Goal: Task Accomplishment & Management: Manage account settings

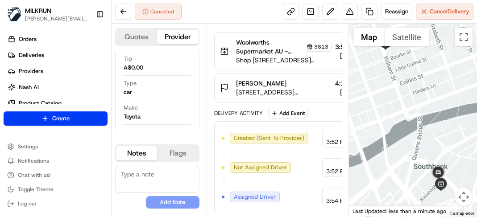
scroll to position [162, 0]
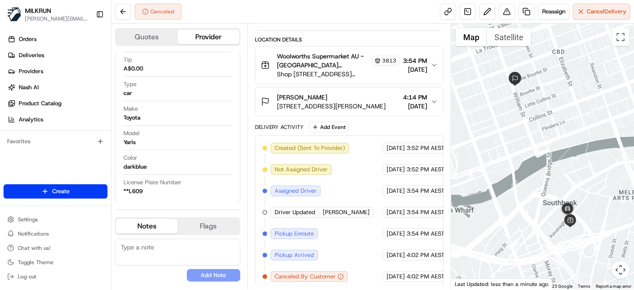
click at [357, 1] on div "Canceled Reassign Cancel Delivery" at bounding box center [373, 12] width 523 height 24
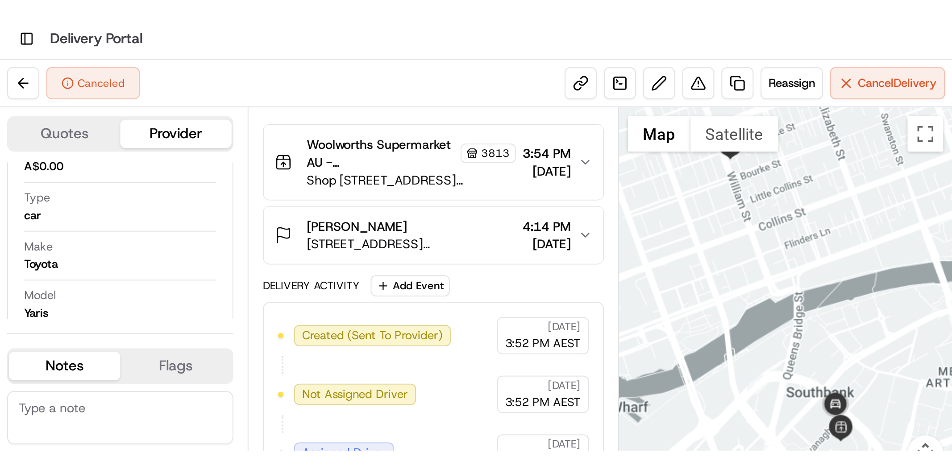
scroll to position [0, 0]
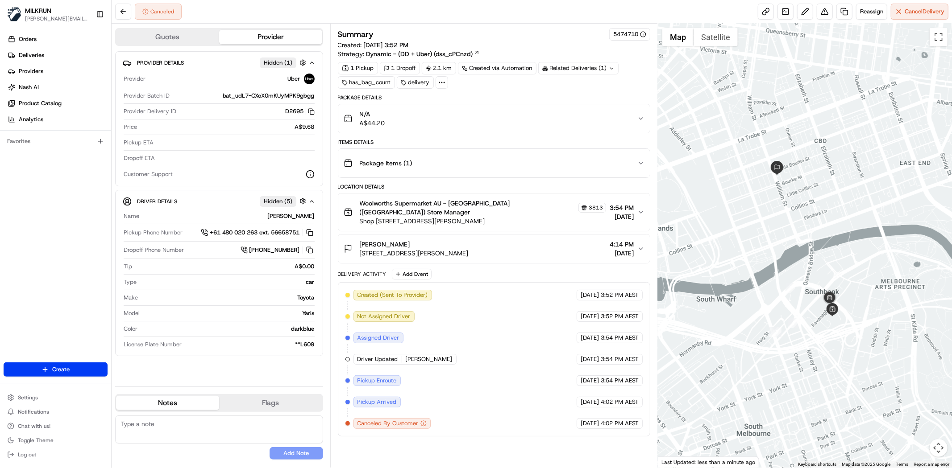
click at [634, 290] on div at bounding box center [805, 246] width 294 height 444
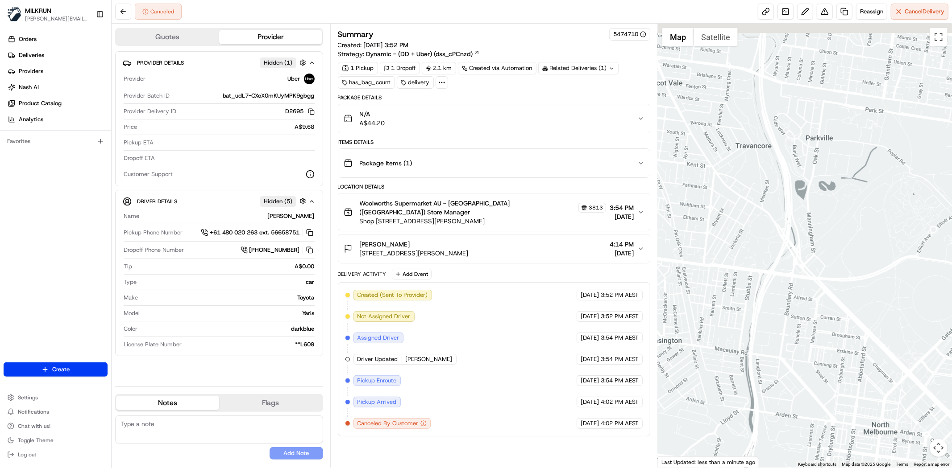
click at [634, 290] on html "MILKRUN toman@woolworths.com.au Toggle Sidebar Orders Deliveries Providers Nash…" at bounding box center [476, 234] width 952 height 468
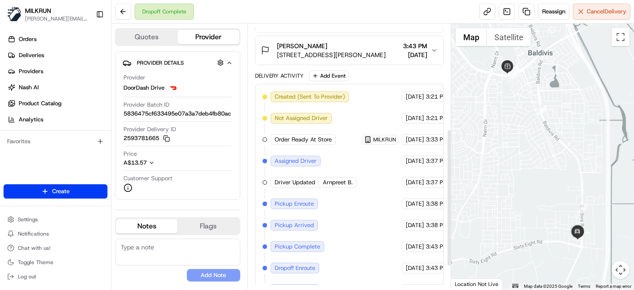
scroll to position [197, 0]
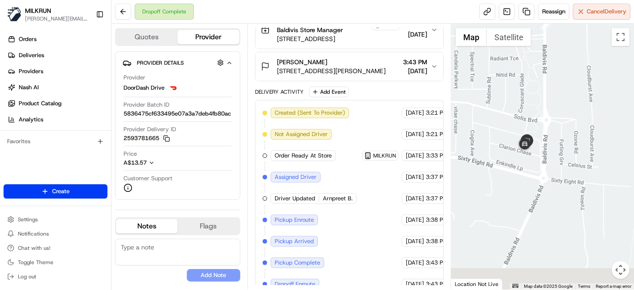
drag, startPoint x: 599, startPoint y: 236, endPoint x: 522, endPoint y: 96, distance: 160.1
click at [522, 96] on div at bounding box center [543, 157] width 183 height 266
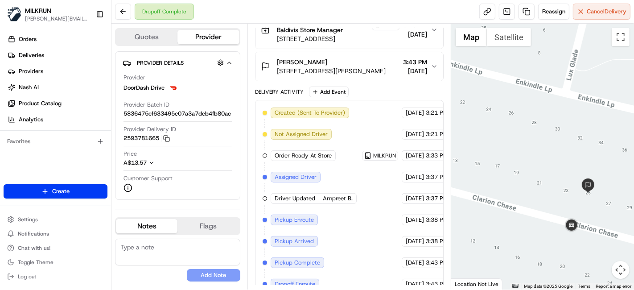
drag, startPoint x: 524, startPoint y: 137, endPoint x: 634, endPoint y: 203, distance: 128.5
click at [634, 203] on div at bounding box center [543, 157] width 183 height 266
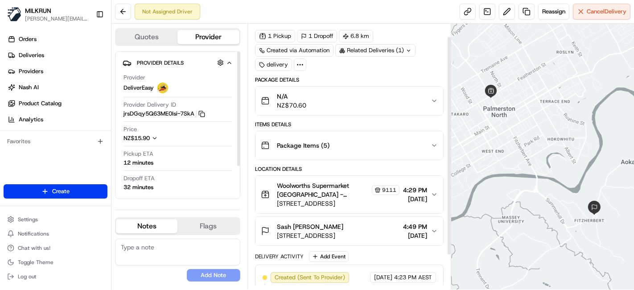
scroll to position [56, 0]
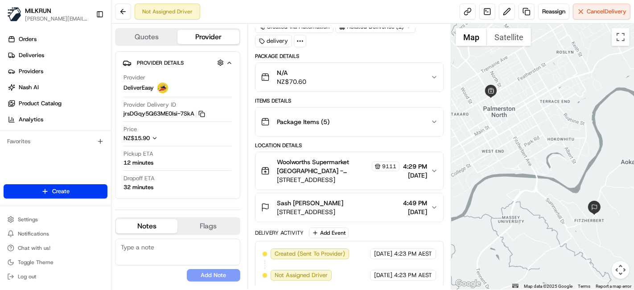
click at [344, 209] on span "162 Aokautere Drive, Fitzherbert, Manawatū-Whanganui 4410, NZ" at bounding box center [310, 211] width 66 height 9
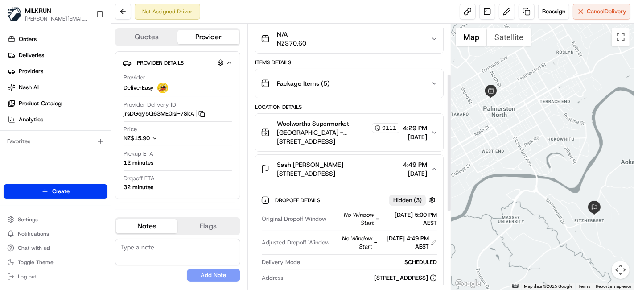
scroll to position [94, 0]
click at [578, 14] on button "Cancel Delivery" at bounding box center [602, 12] width 58 height 16
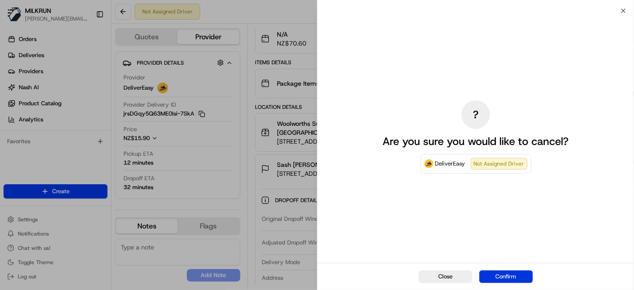
click at [516, 271] on button "Confirm" at bounding box center [507, 276] width 54 height 12
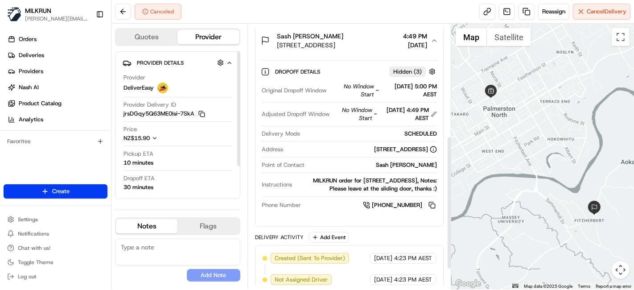
scroll to position [264, 0]
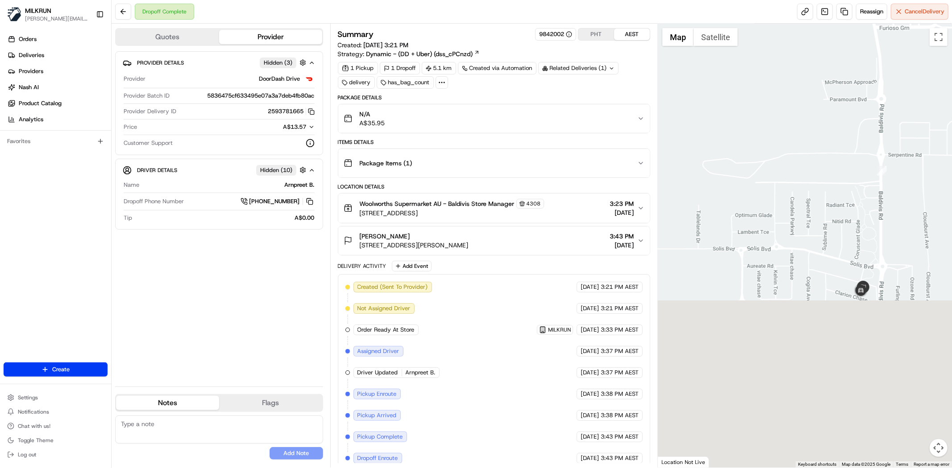
drag, startPoint x: 862, startPoint y: 371, endPoint x: 852, endPoint y: 255, distance: 116.9
click at [788, 188] on div at bounding box center [805, 246] width 294 height 444
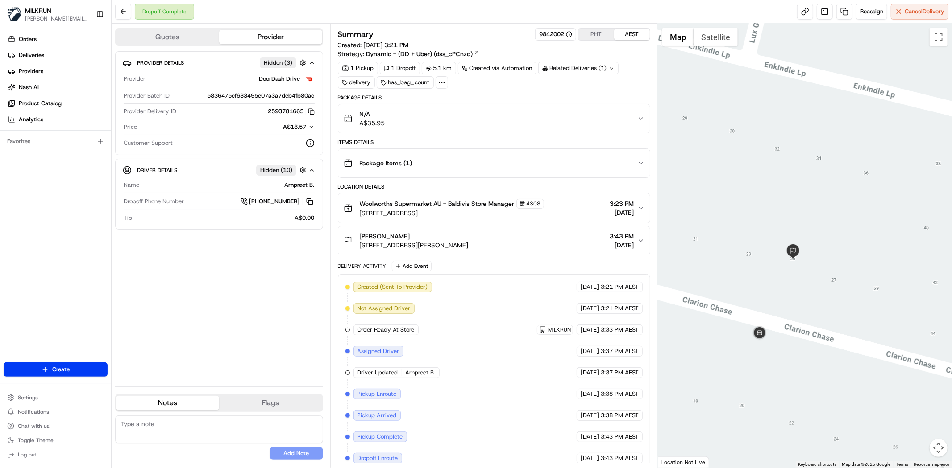
drag, startPoint x: 857, startPoint y: 249, endPoint x: 626, endPoint y: 220, distance: 232.5
click at [626, 220] on div "Quotes Provider Provider Details Hidden ( 3 ) Provider DoorDash Drive Provider …" at bounding box center [532, 246] width 840 height 444
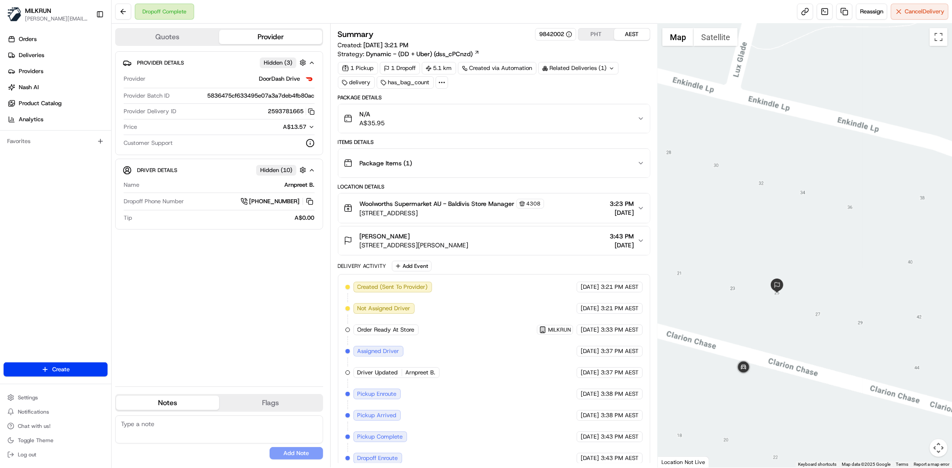
drag, startPoint x: 756, startPoint y: 381, endPoint x: 759, endPoint y: 298, distance: 83.1
click at [759, 298] on div at bounding box center [805, 246] width 294 height 444
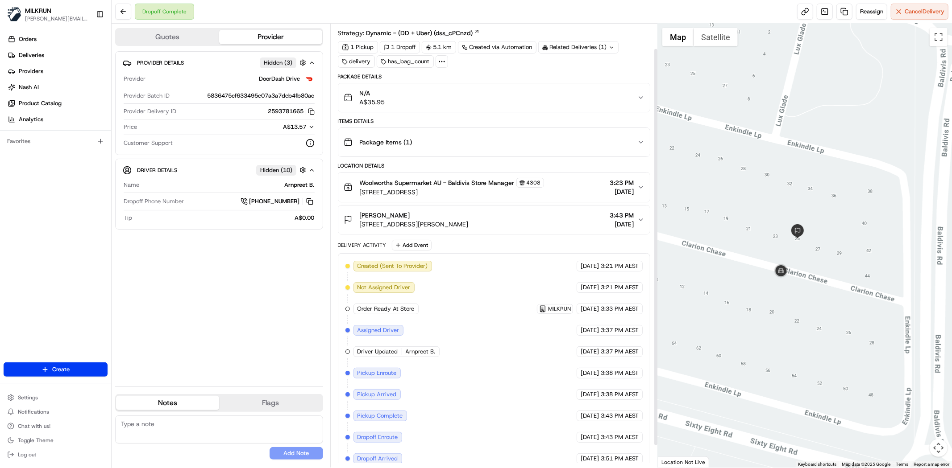
scroll to position [53, 0]
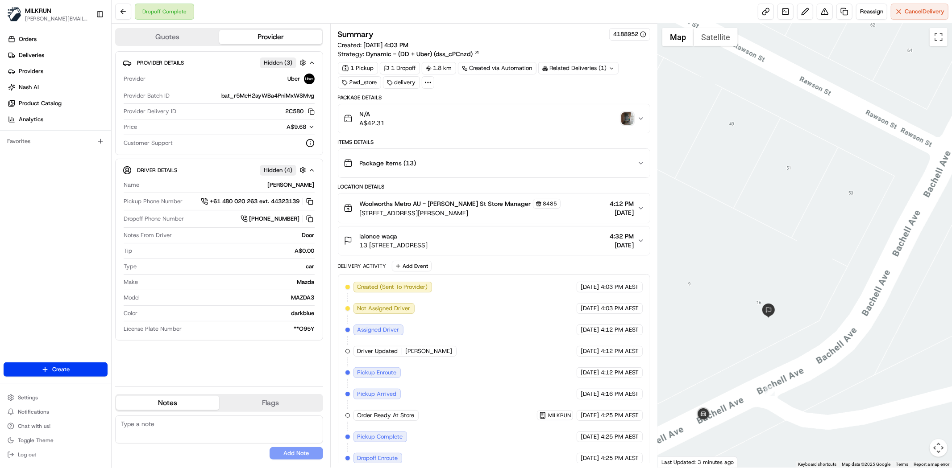
click at [627, 118] on img "button" at bounding box center [627, 118] width 12 height 12
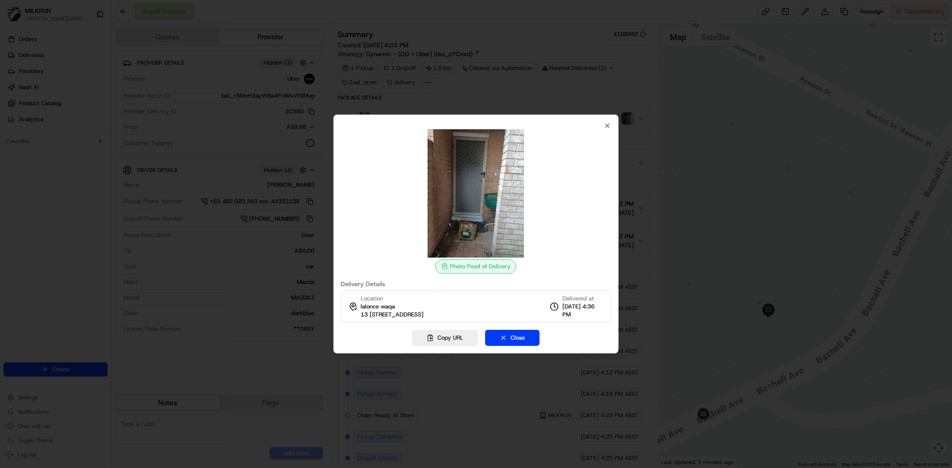
click at [480, 224] on img at bounding box center [475, 193] width 128 height 128
drag, startPoint x: 475, startPoint y: 223, endPoint x: 710, endPoint y: 255, distance: 237.8
click at [710, 255] on div at bounding box center [476, 234] width 952 height 468
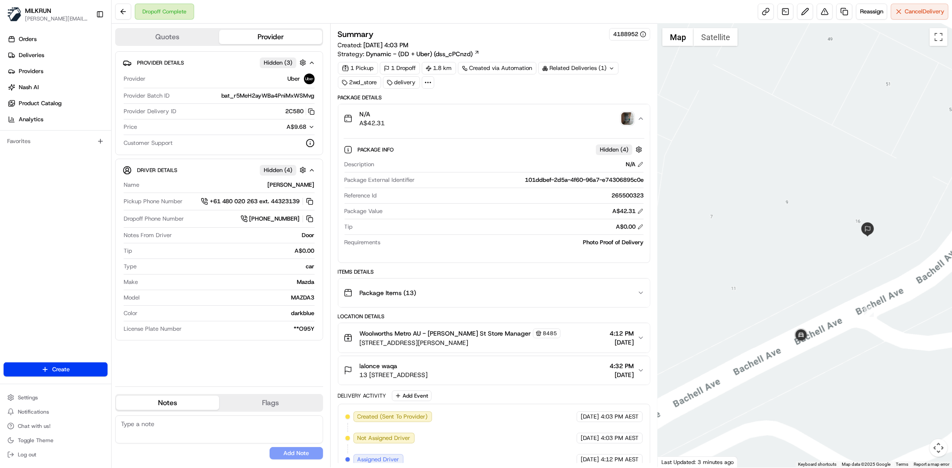
drag, startPoint x: 733, startPoint y: 391, endPoint x: 866, endPoint y: 292, distance: 166.1
click at [866, 292] on div at bounding box center [805, 246] width 294 height 444
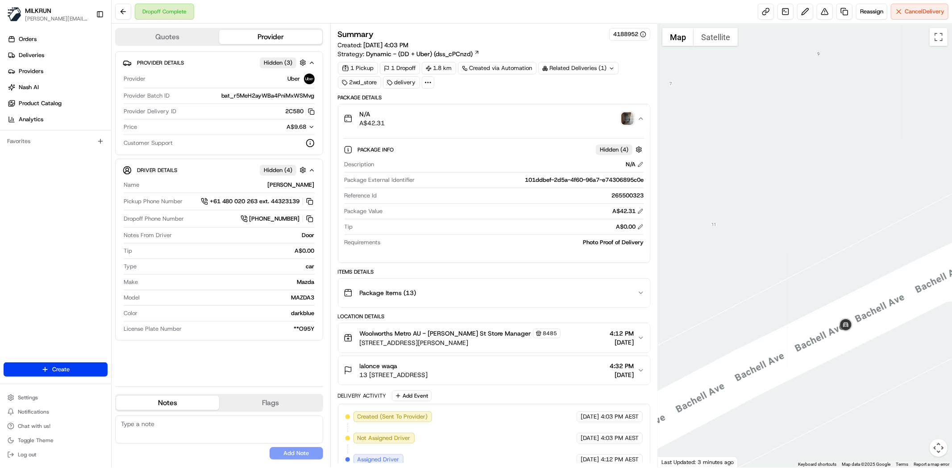
click at [313, 9] on div "Dropoff Complete Reassign Cancel Delivery" at bounding box center [532, 12] width 840 height 24
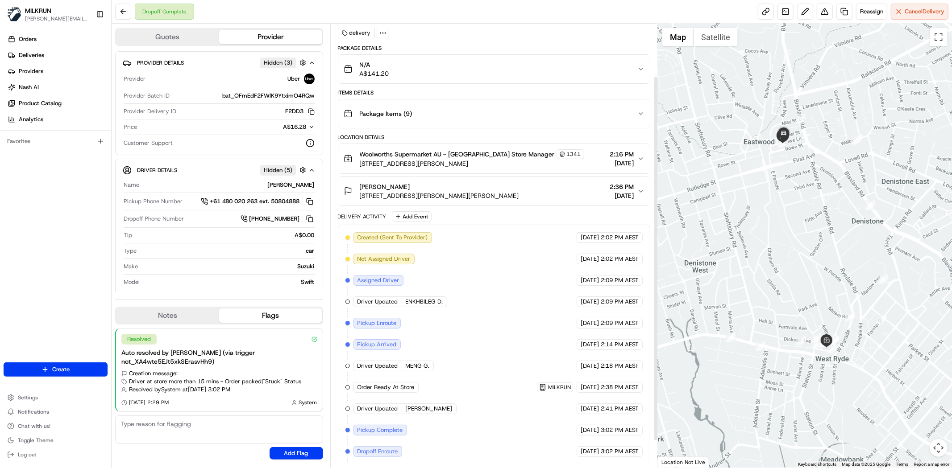
scroll to position [96, 0]
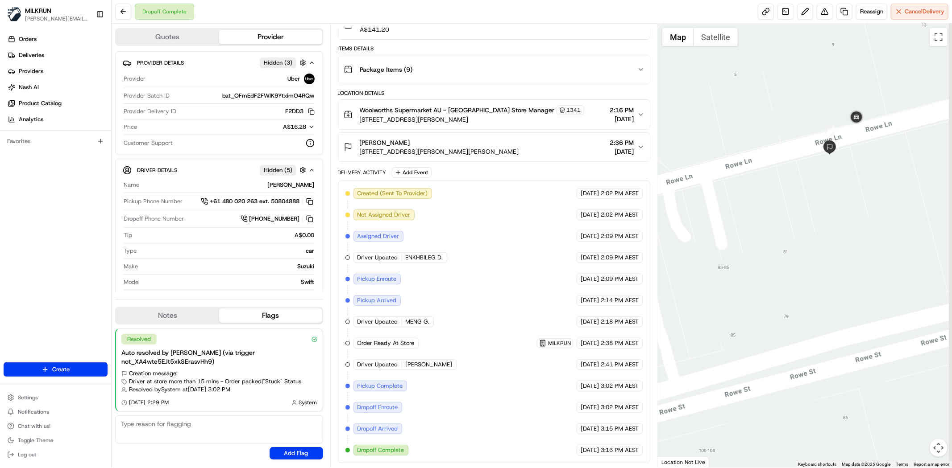
drag, startPoint x: 851, startPoint y: 176, endPoint x: 773, endPoint y: 333, distance: 175.8
click at [773, 333] on div "To navigate, press the arrow keys." at bounding box center [805, 246] width 294 height 444
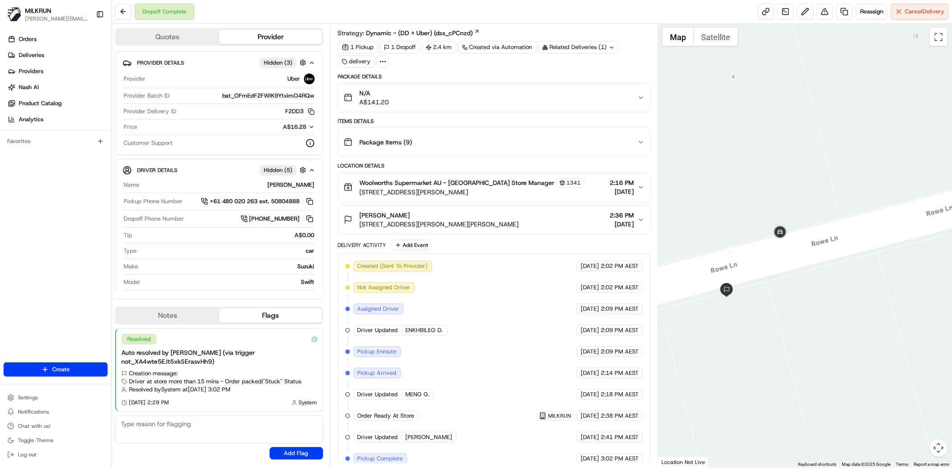
scroll to position [0, 0]
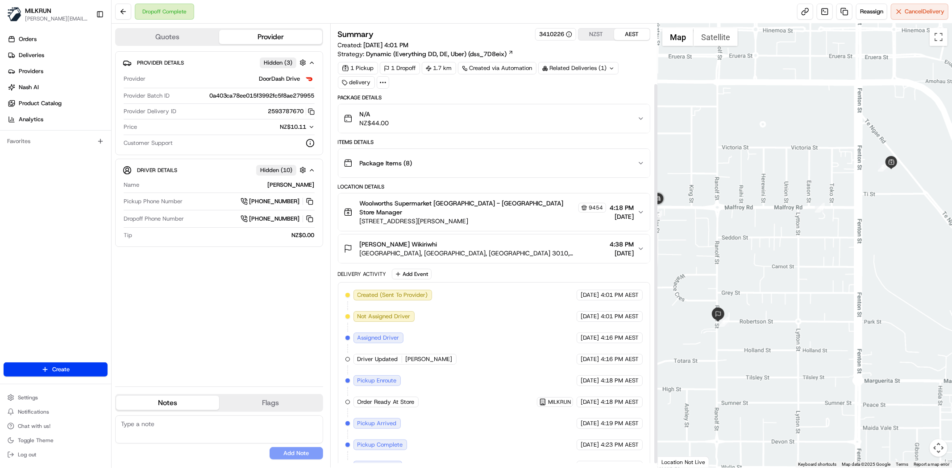
scroll to position [74, 0]
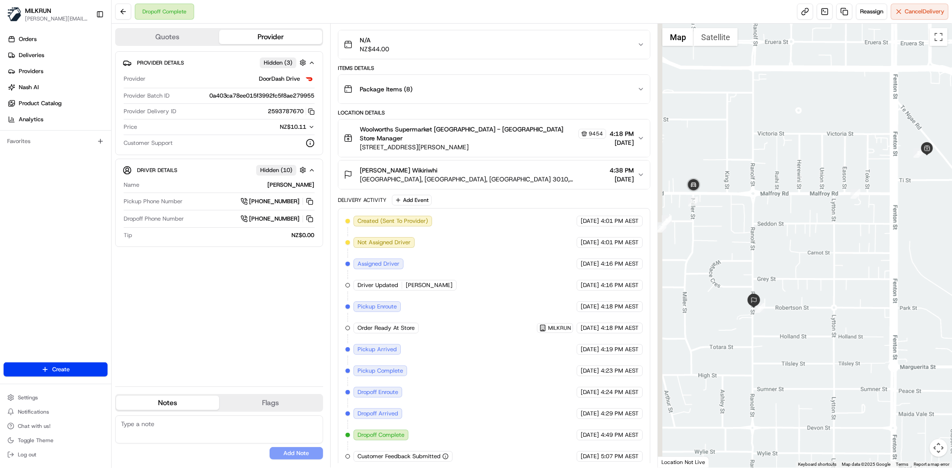
drag, startPoint x: 675, startPoint y: 261, endPoint x: 711, endPoint y: 247, distance: 39.3
click at [711, 247] on div at bounding box center [805, 246] width 294 height 444
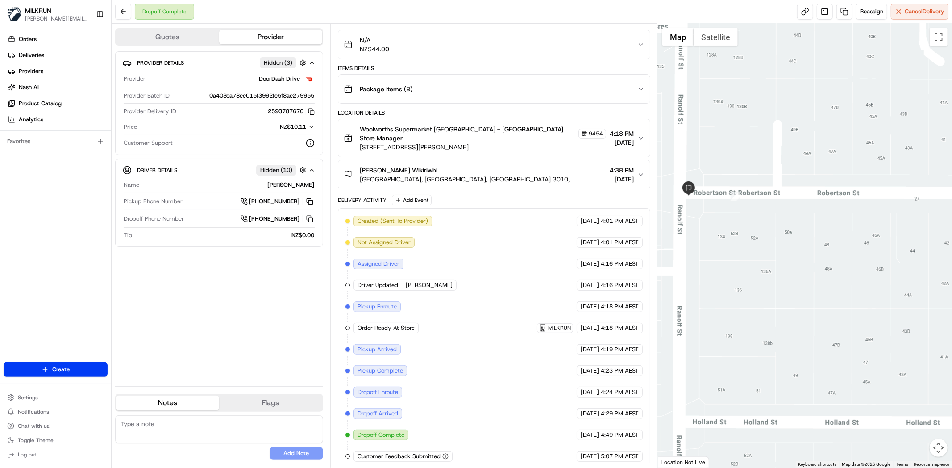
drag, startPoint x: 743, startPoint y: 201, endPoint x: 715, endPoint y: 273, distance: 76.6
click at [715, 273] on div at bounding box center [805, 246] width 294 height 444
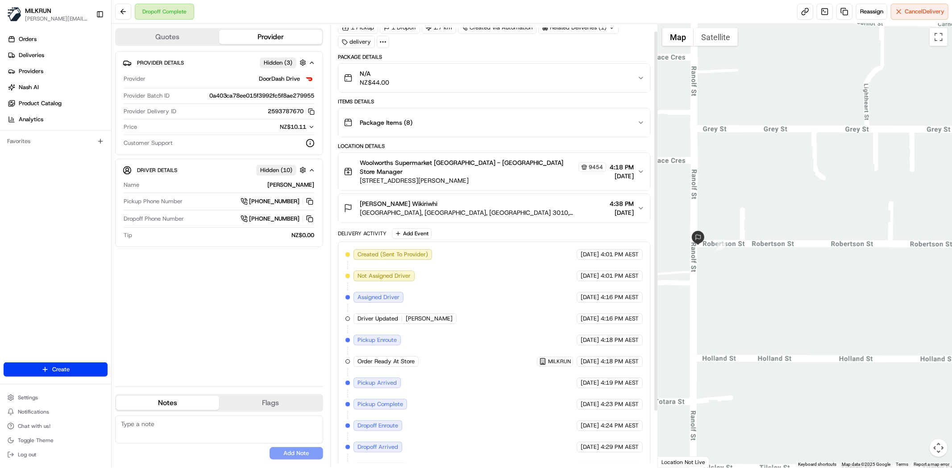
scroll to position [0, 0]
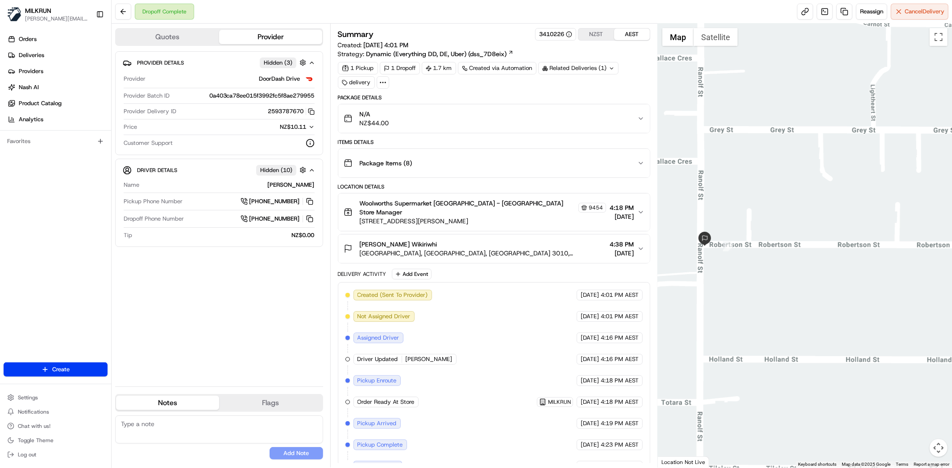
drag, startPoint x: 692, startPoint y: 227, endPoint x: 710, endPoint y: 228, distance: 18.4
click at [710, 228] on div at bounding box center [805, 246] width 294 height 444
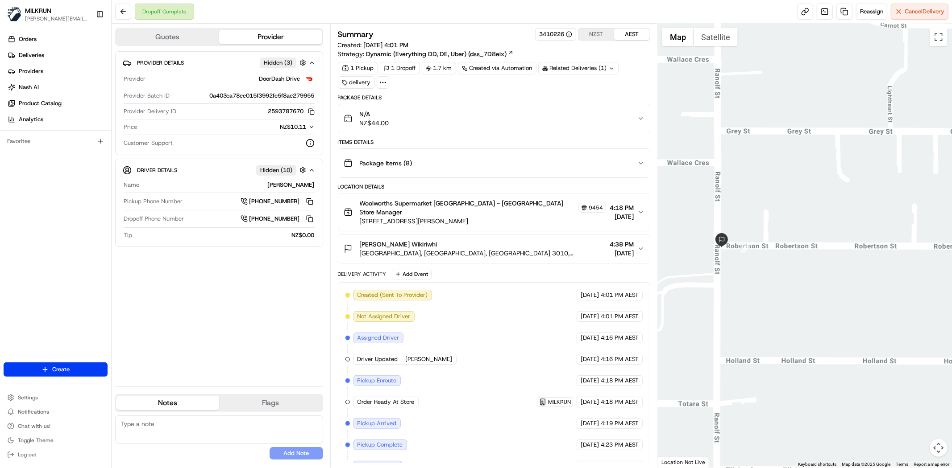
click at [471, 250] on span "Glenholme, Glenholme, Bay of Plenty Region 3010, NZ" at bounding box center [483, 253] width 246 height 9
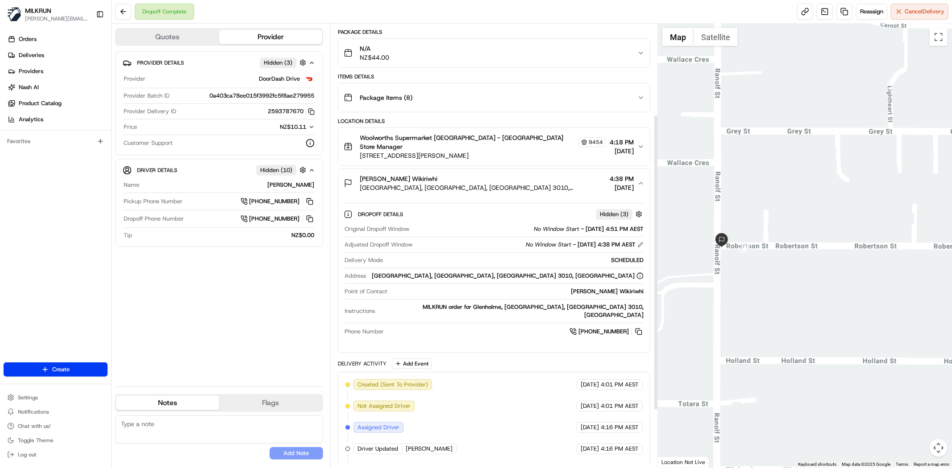
scroll to position [23, 0]
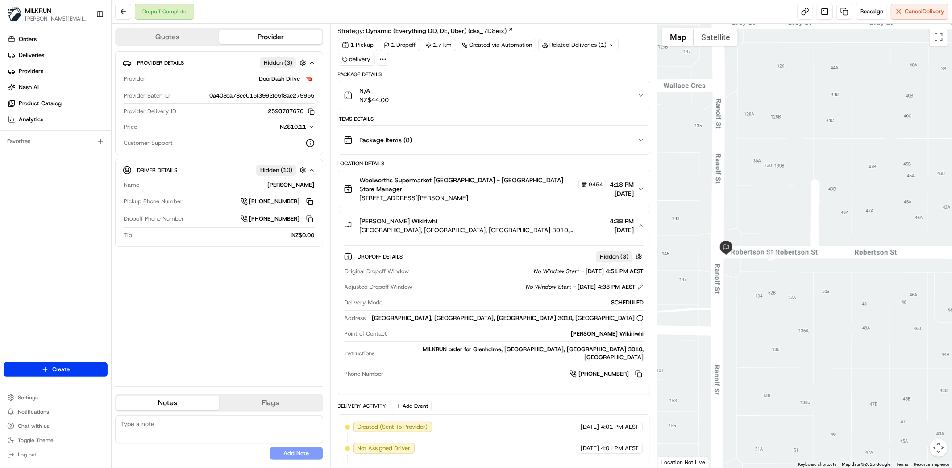
drag, startPoint x: 701, startPoint y: 265, endPoint x: 734, endPoint y: 305, distance: 51.0
click at [734, 305] on div at bounding box center [805, 246] width 294 height 444
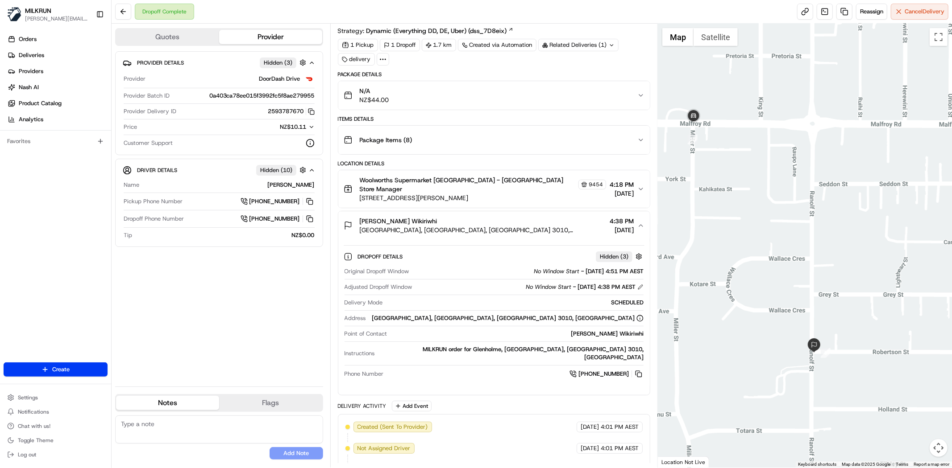
drag, startPoint x: 724, startPoint y: 183, endPoint x: 801, endPoint y: 298, distance: 138.2
click at [801, 298] on div at bounding box center [805, 246] width 294 height 444
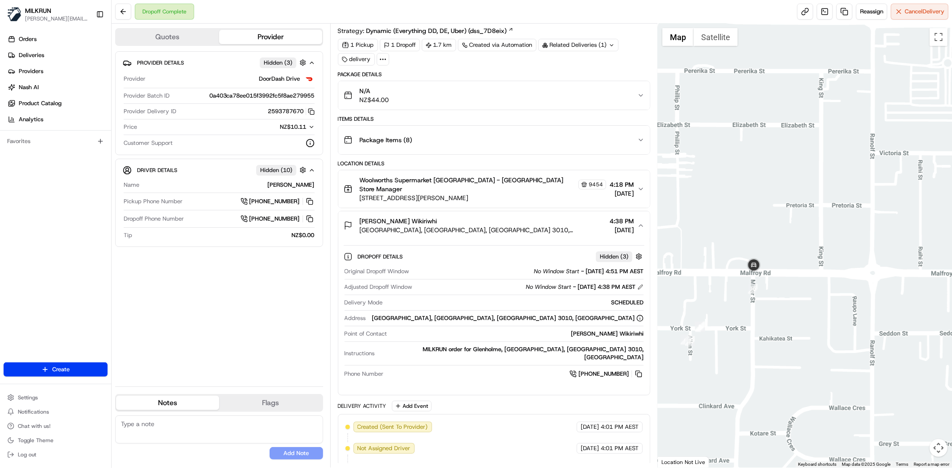
drag, startPoint x: 744, startPoint y: 351, endPoint x: 777, endPoint y: 336, distance: 36.2
click at [779, 336] on div at bounding box center [805, 246] width 294 height 444
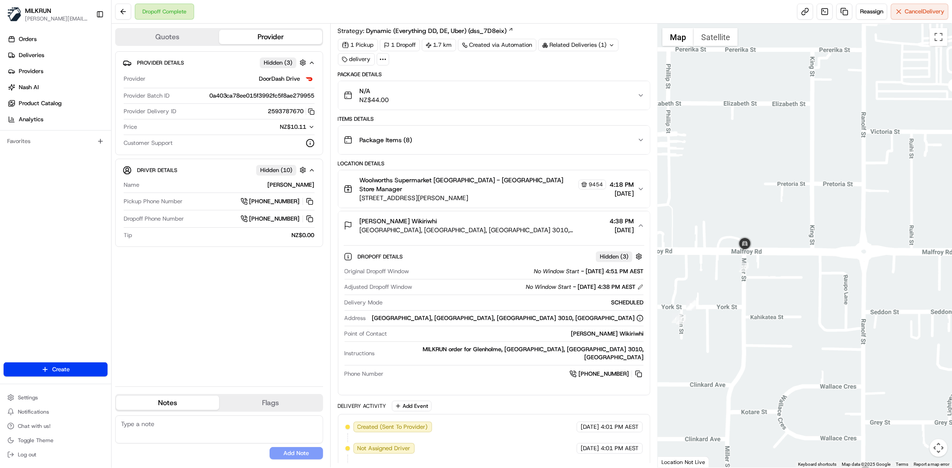
drag, startPoint x: 885, startPoint y: 300, endPoint x: 750, endPoint y: 208, distance: 163.5
click at [750, 208] on div at bounding box center [805, 246] width 294 height 444
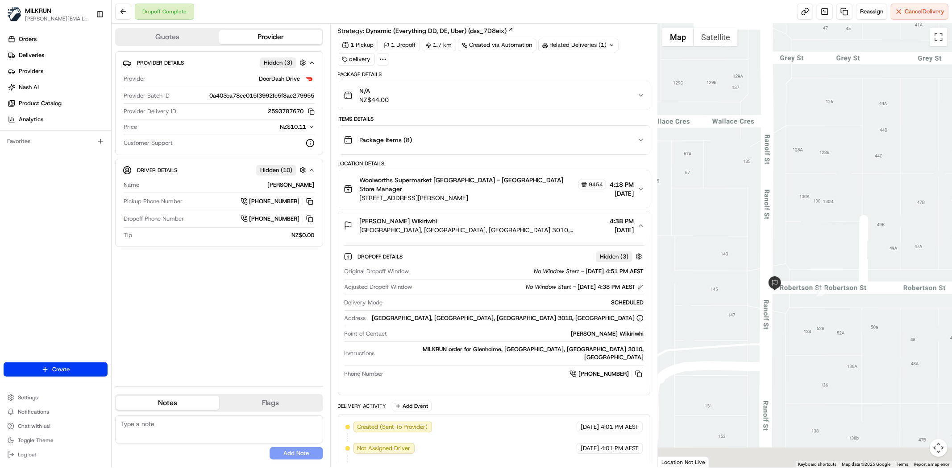
drag, startPoint x: 788, startPoint y: 329, endPoint x: 778, endPoint y: 170, distance: 159.6
click at [778, 170] on div at bounding box center [805, 246] width 294 height 444
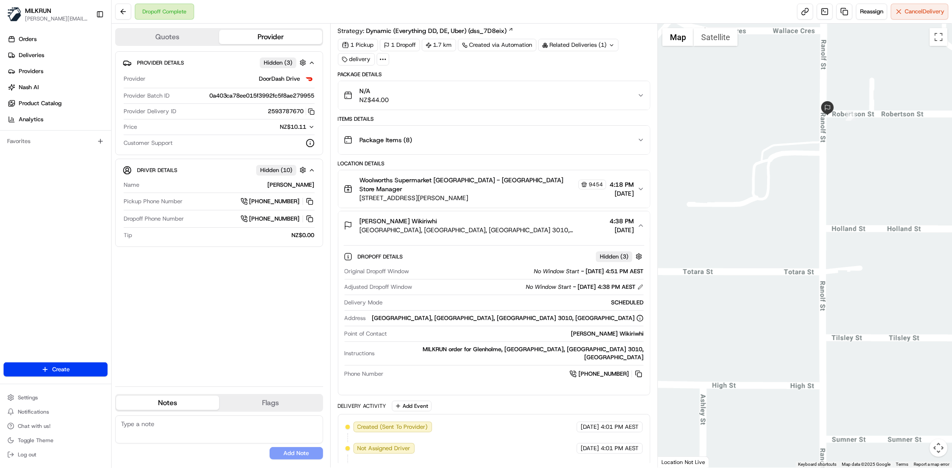
drag, startPoint x: 767, startPoint y: 267, endPoint x: 777, endPoint y: 266, distance: 9.4
click at [777, 266] on div at bounding box center [805, 246] width 294 height 444
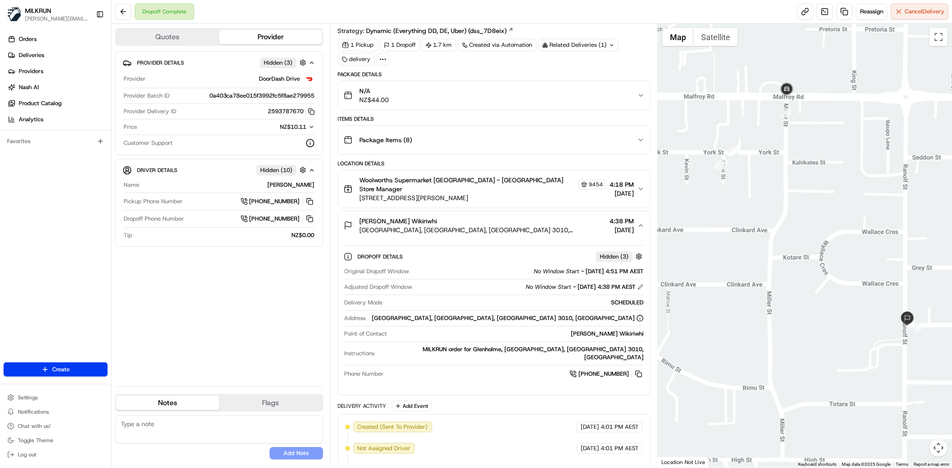
drag, startPoint x: 742, startPoint y: 302, endPoint x: 854, endPoint y: 447, distance: 182.2
click at [854, 452] on div at bounding box center [805, 246] width 294 height 444
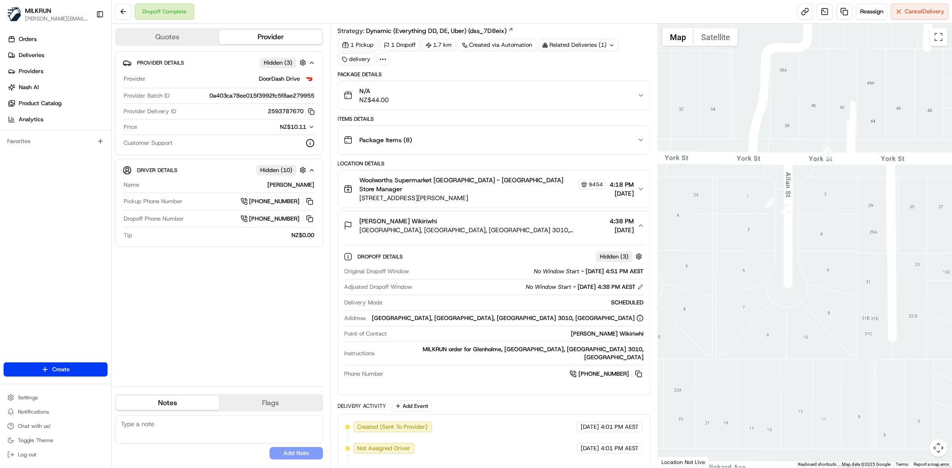
drag, startPoint x: 737, startPoint y: 236, endPoint x: 830, endPoint y: 278, distance: 102.6
click at [830, 278] on div at bounding box center [805, 246] width 294 height 444
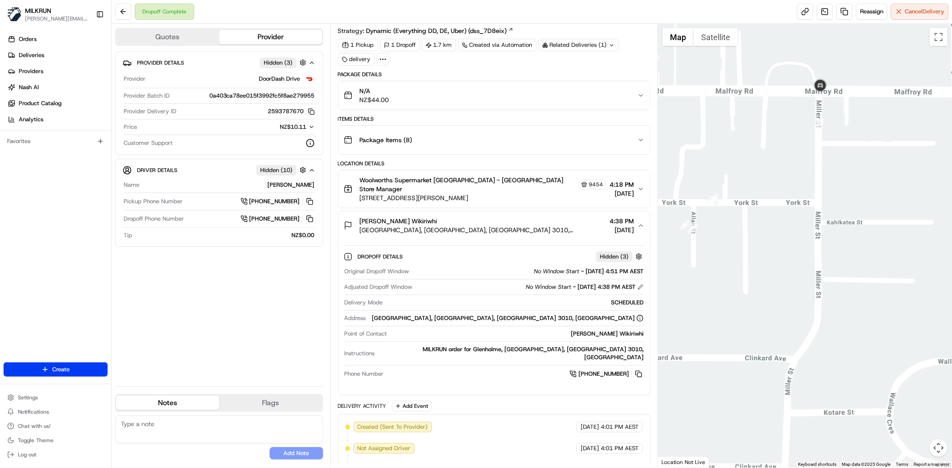
drag, startPoint x: 840, startPoint y: 279, endPoint x: 732, endPoint y: 270, distance: 108.4
click at [732, 270] on div at bounding box center [805, 246] width 294 height 444
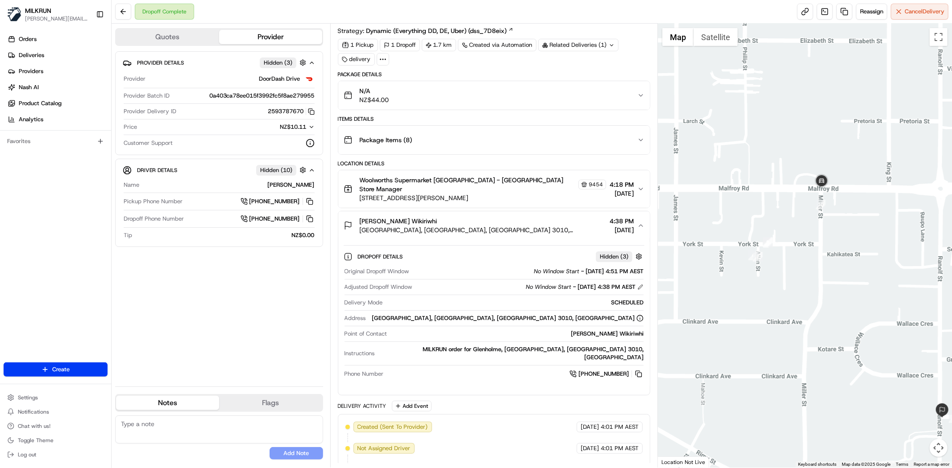
drag, startPoint x: 760, startPoint y: 315, endPoint x: 875, endPoint y: 349, distance: 119.4
click at [875, 349] on div at bounding box center [805, 246] width 294 height 444
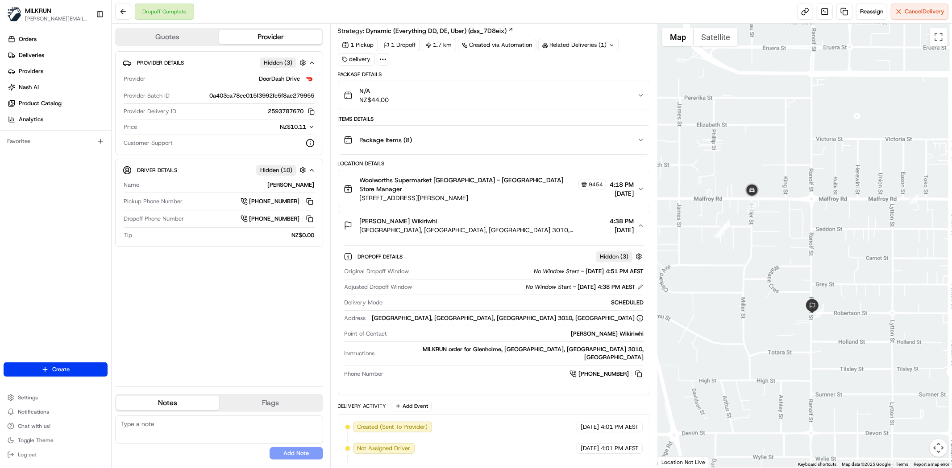
click at [784, 195] on div at bounding box center [805, 246] width 294 height 444
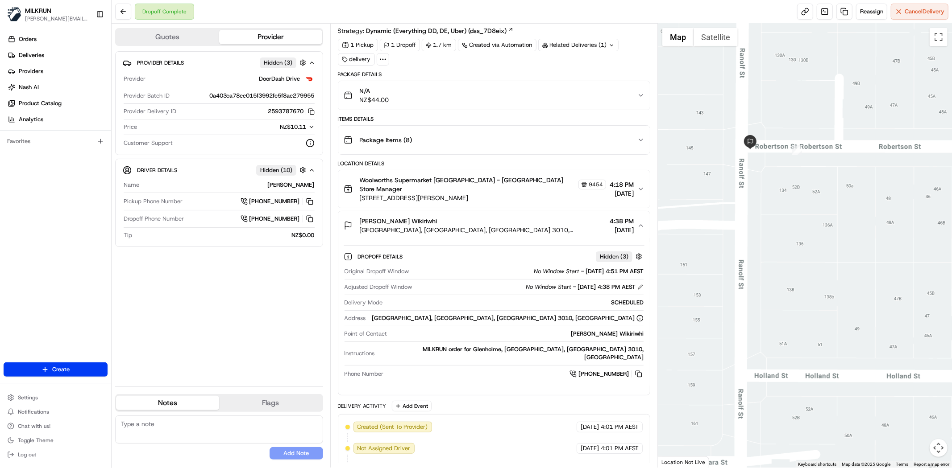
drag, startPoint x: 811, startPoint y: 370, endPoint x: 779, endPoint y: 221, distance: 152.7
click at [779, 221] on div at bounding box center [805, 246] width 294 height 444
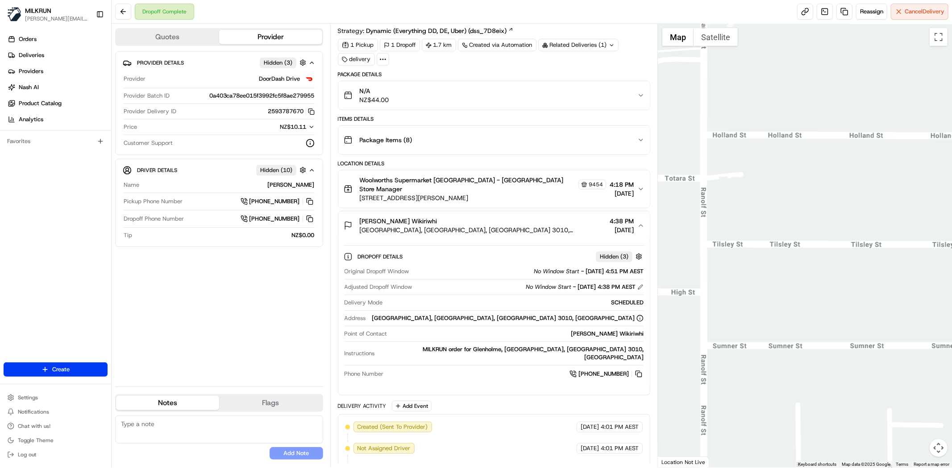
drag, startPoint x: 782, startPoint y: 306, endPoint x: 733, endPoint y: 140, distance: 173.6
click at [733, 140] on div at bounding box center [805, 246] width 294 height 444
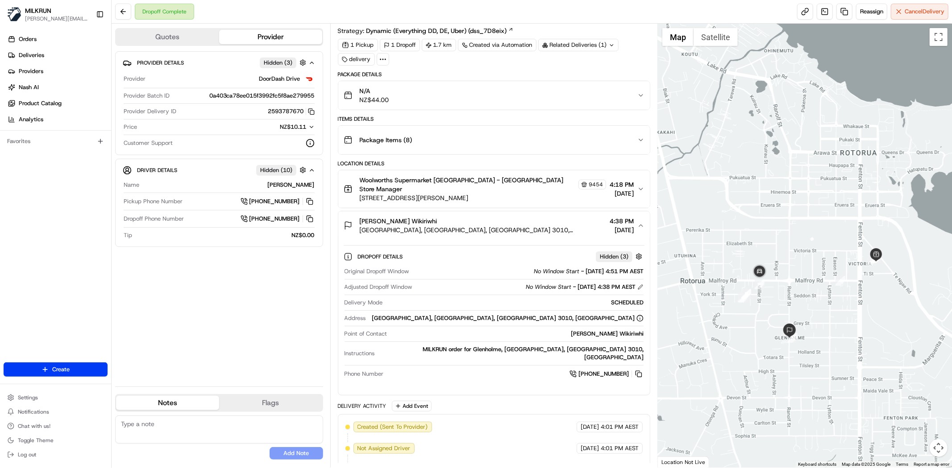
drag, startPoint x: 742, startPoint y: 126, endPoint x: 801, endPoint y: 324, distance: 207.2
click at [801, 324] on div at bounding box center [805, 246] width 294 height 444
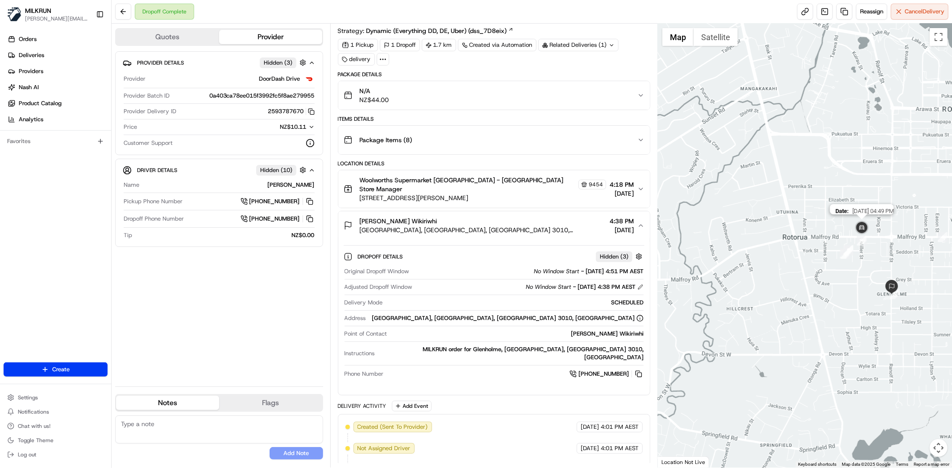
drag, startPoint x: 755, startPoint y: 275, endPoint x: 860, endPoint y: 230, distance: 113.7
click at [860, 230] on img at bounding box center [862, 229] width 18 height 18
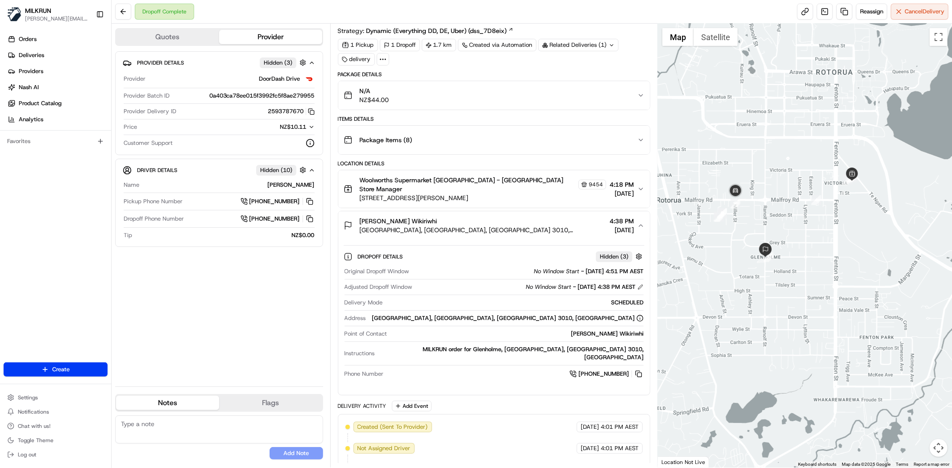
drag, startPoint x: 863, startPoint y: 269, endPoint x: 732, endPoint y: 231, distance: 136.4
click at [732, 231] on div at bounding box center [805, 246] width 294 height 444
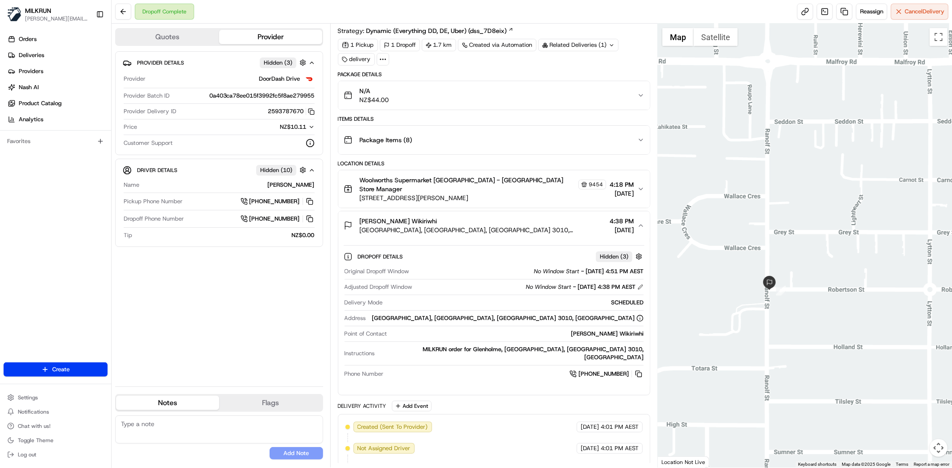
drag, startPoint x: 786, startPoint y: 221, endPoint x: 811, endPoint y: 291, distance: 74.4
click at [811, 291] on div at bounding box center [805, 246] width 294 height 444
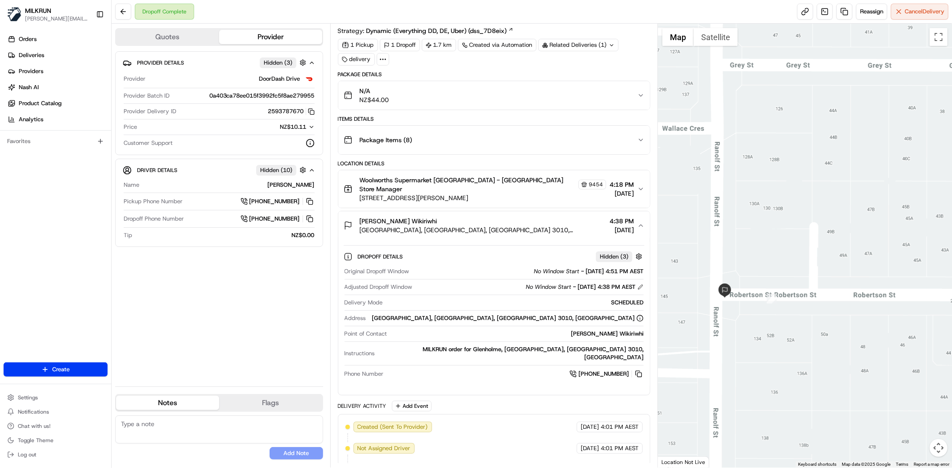
drag, startPoint x: 882, startPoint y: 321, endPoint x: 879, endPoint y: 302, distance: 19.0
click at [879, 302] on div at bounding box center [805, 246] width 294 height 444
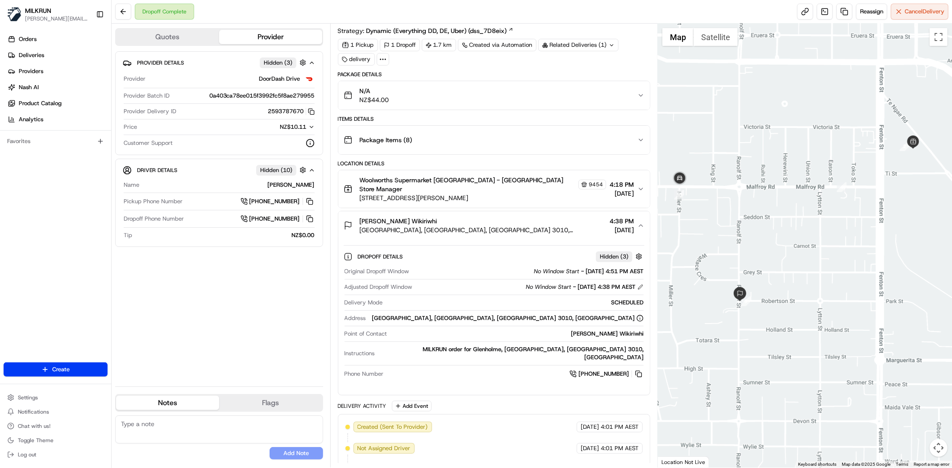
drag, startPoint x: 924, startPoint y: 164, endPoint x: 889, endPoint y: 222, distance: 68.1
click at [889, 222] on div at bounding box center [805, 246] width 294 height 444
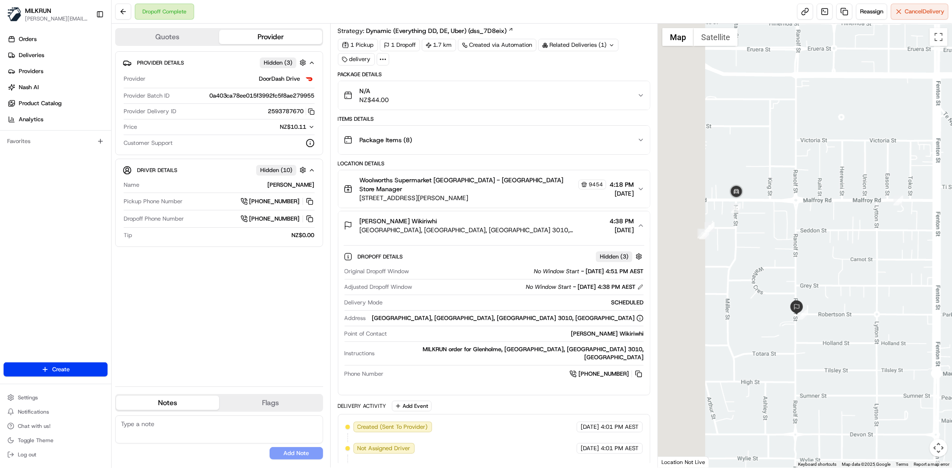
drag, startPoint x: 697, startPoint y: 344, endPoint x: 822, endPoint y: 287, distance: 137.5
click at [822, 287] on div at bounding box center [805, 246] width 294 height 444
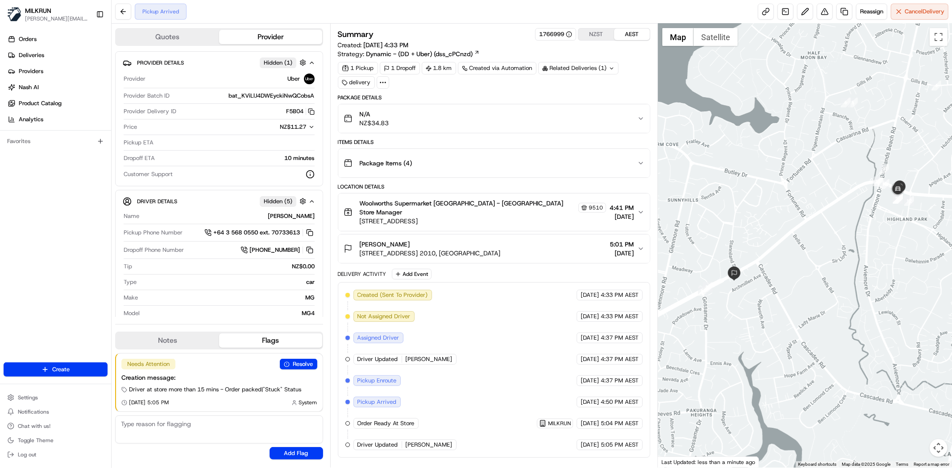
click at [717, 294] on div at bounding box center [805, 246] width 294 height 444
click at [465, 217] on span "507 Pakuranga Rd, Auckland, Auckland 2010, NZ" at bounding box center [483, 221] width 246 height 9
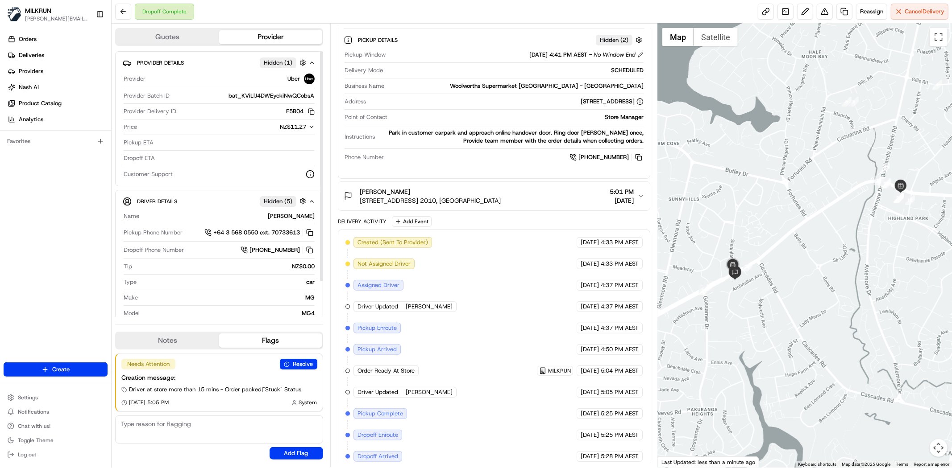
scroll to position [230, 0]
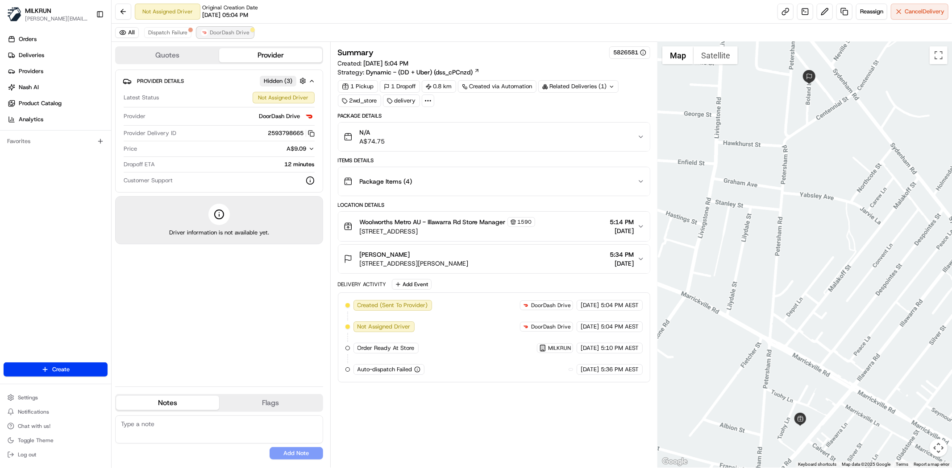
click at [247, 34] on button "DoorDash Drive" at bounding box center [225, 32] width 57 height 11
click at [170, 34] on span "Dispatch Failure" at bounding box center [167, 32] width 39 height 7
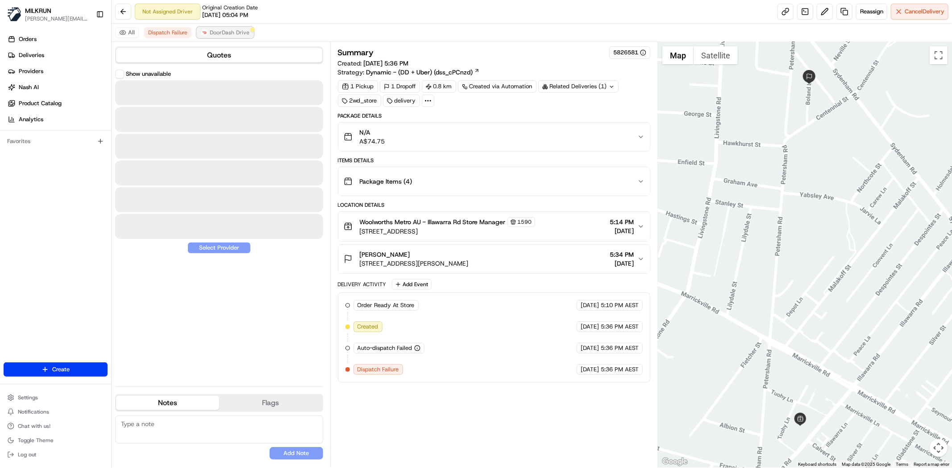
click at [221, 29] on span "DoorDash Drive" at bounding box center [230, 32] width 40 height 7
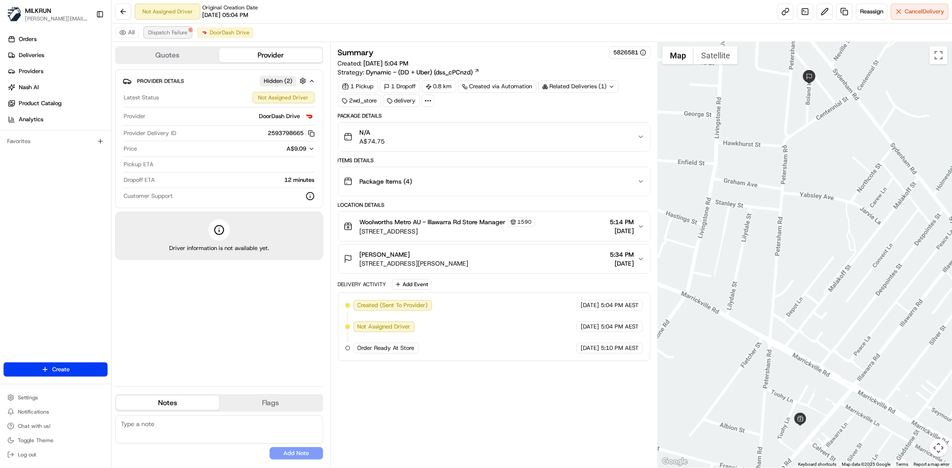
click at [173, 29] on span "Dispatch Failure" at bounding box center [167, 32] width 39 height 7
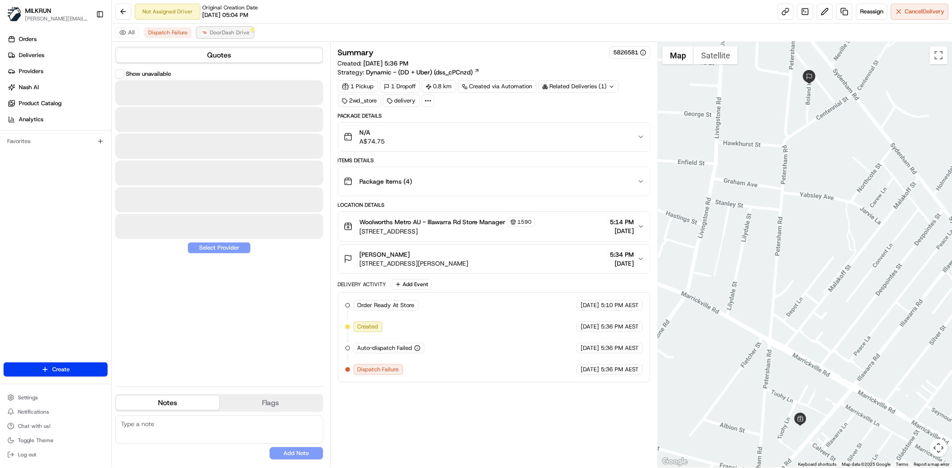
click at [211, 27] on button "DoorDash Drive" at bounding box center [225, 32] width 57 height 11
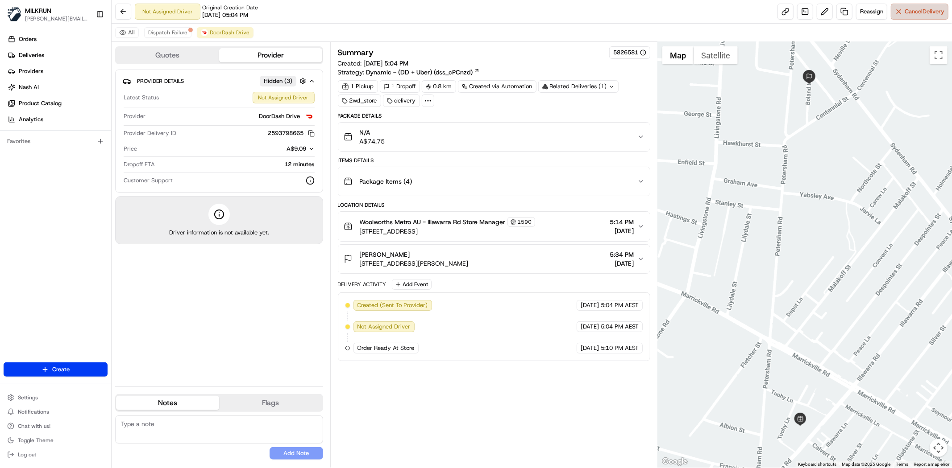
click at [928, 17] on button "Cancel Delivery" at bounding box center [920, 12] width 58 height 16
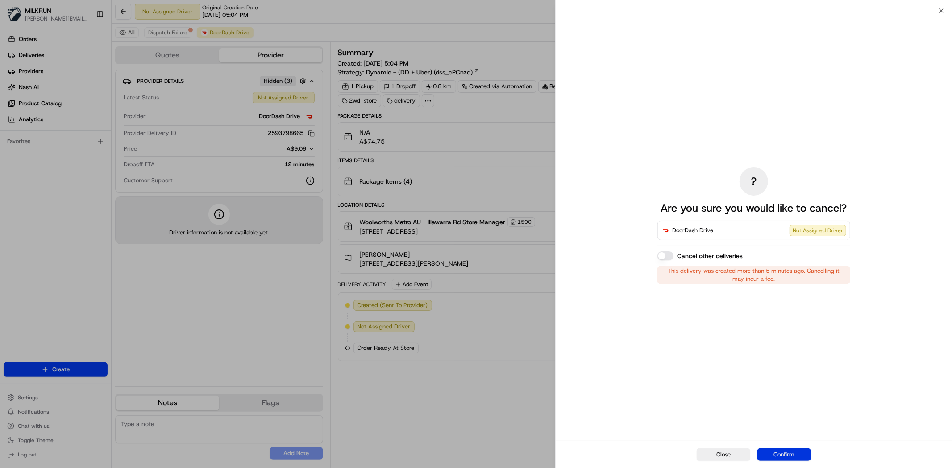
drag, startPoint x: 814, startPoint y: 458, endPoint x: 807, endPoint y: 458, distance: 7.6
click at [813, 458] on div "Close Confirm" at bounding box center [753, 454] width 396 height 27
click at [807, 458] on button "Confirm" at bounding box center [784, 455] width 54 height 12
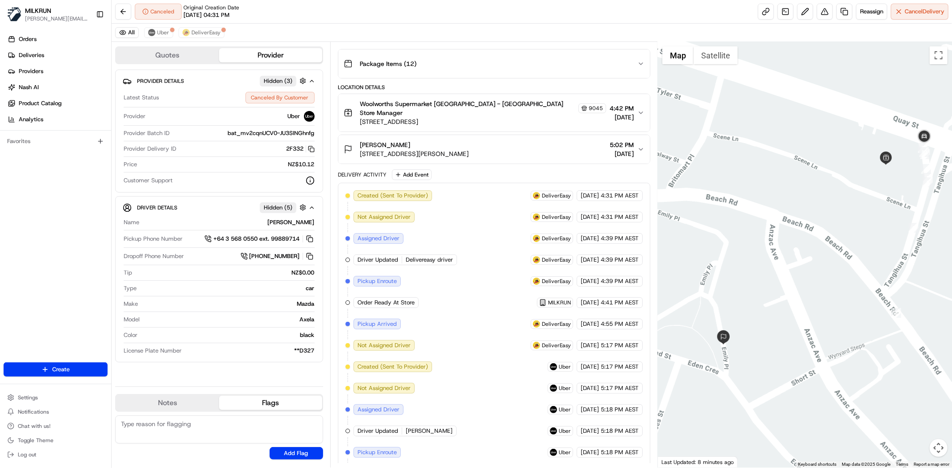
scroll to position [221, 0]
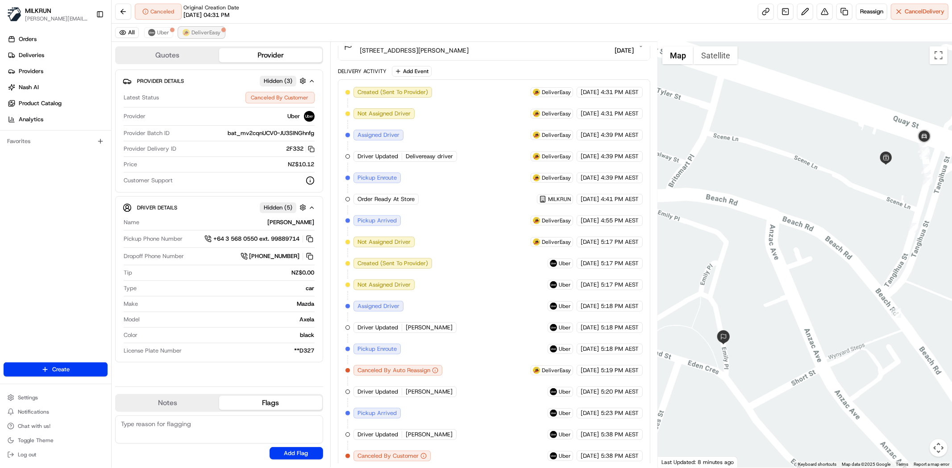
click at [195, 34] on span "DeliverEasy" at bounding box center [205, 32] width 29 height 7
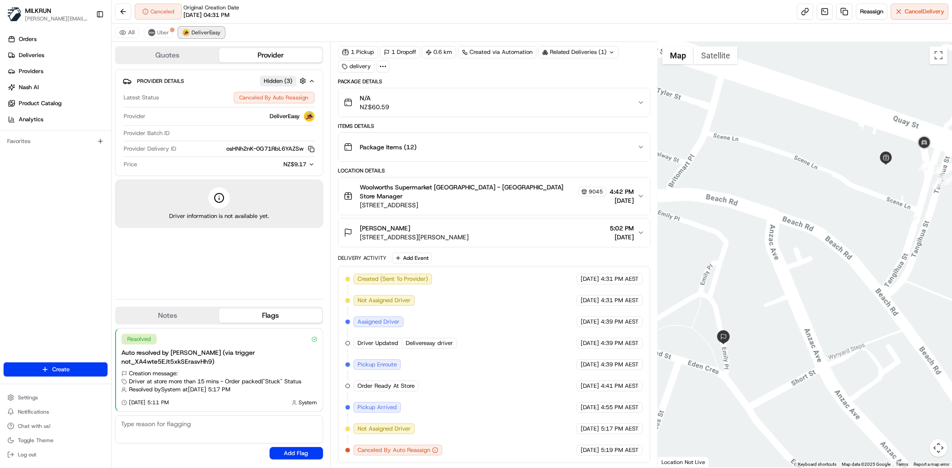
scroll to position [28, 0]
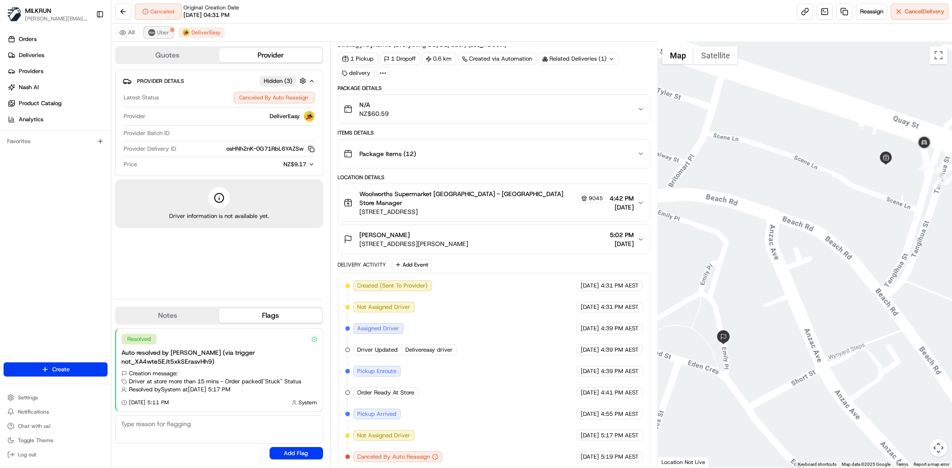
click at [157, 33] on span "Uber" at bounding box center [163, 32] width 12 height 7
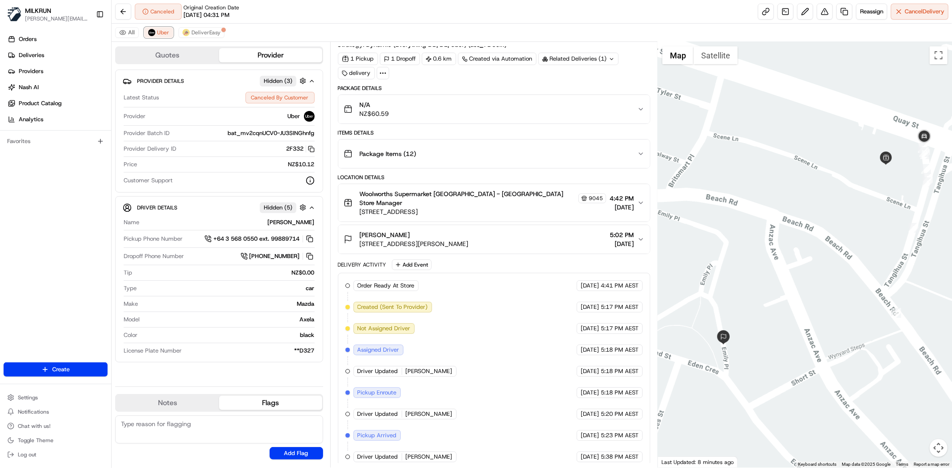
scroll to position [49, 0]
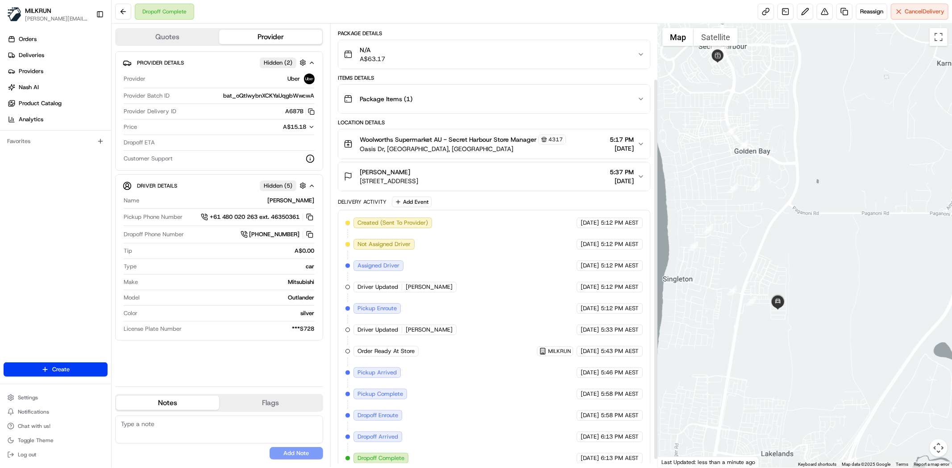
scroll to position [74, 0]
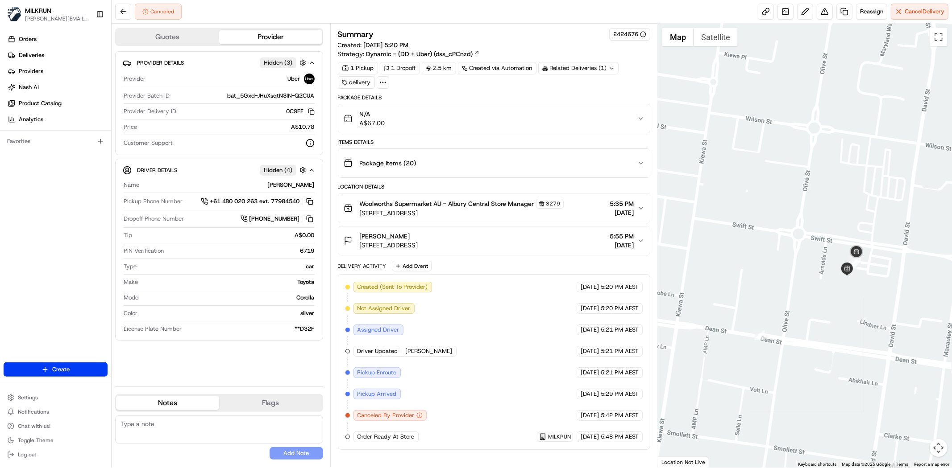
drag, startPoint x: 813, startPoint y: 325, endPoint x: 715, endPoint y: 346, distance: 99.9
click at [836, 336] on div at bounding box center [805, 246] width 294 height 444
click at [875, 11] on span "Reassign" at bounding box center [871, 12] width 23 height 8
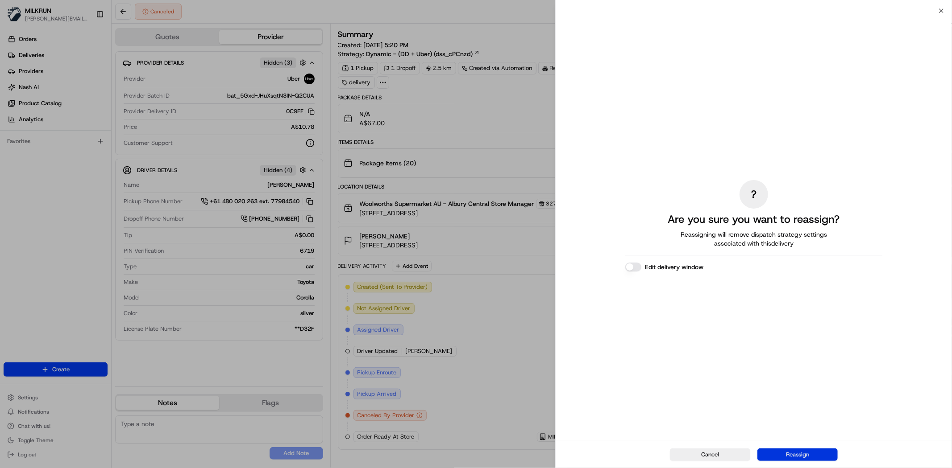
click at [782, 455] on button "Reassign" at bounding box center [797, 455] width 80 height 12
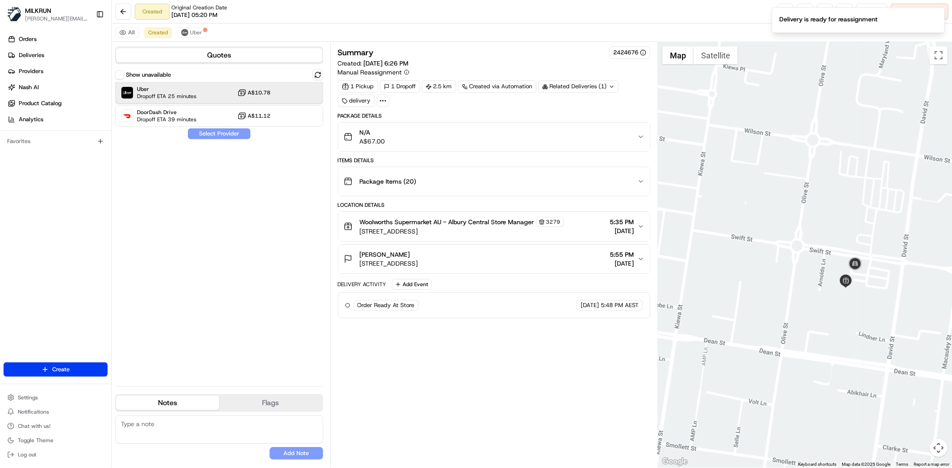
click at [207, 93] on div "Uber Dropoff ETA 25 minutes A$10.78" at bounding box center [219, 92] width 208 height 21
click at [211, 134] on button "Assign Provider" at bounding box center [218, 133] width 63 height 11
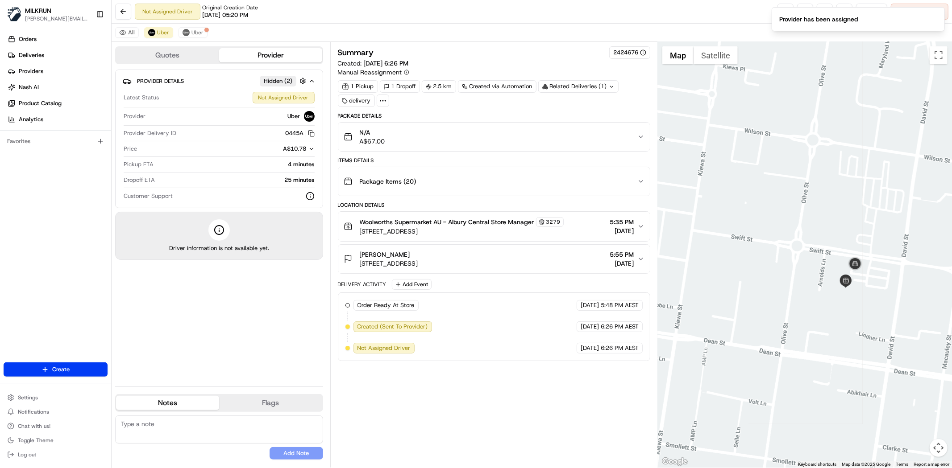
click at [257, 325] on div "Provider Details Hidden ( 2 ) Latest Status Not Assigned Driver Provider Uber P…" at bounding box center [219, 225] width 208 height 310
click at [784, 11] on link at bounding box center [785, 12] width 16 height 16
click at [430, 415] on div "Summary 2424676 Created: 19/08/2025 6:26 PM Manual Reassignment 1 Pickup 1 Drop…" at bounding box center [494, 254] width 312 height 417
click at [185, 29] on button "Uber" at bounding box center [192, 32] width 29 height 11
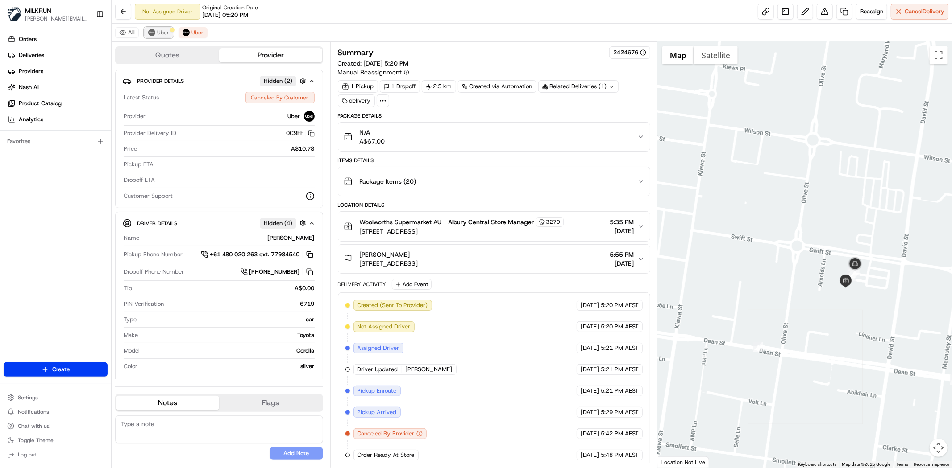
click at [159, 34] on span "Uber" at bounding box center [163, 32] width 12 height 7
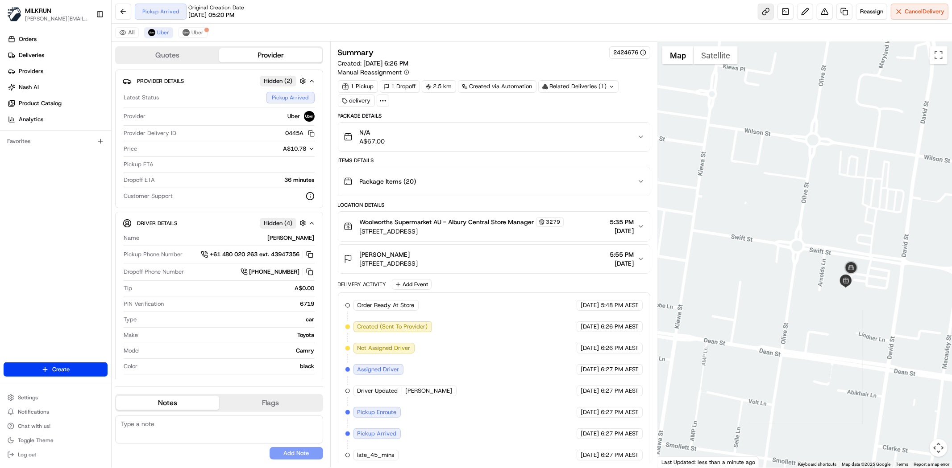
click at [759, 19] on body "MILKRUN toman@woolworths.com.au Toggle Sidebar Orders Deliveries Providers Nash…" at bounding box center [476, 234] width 952 height 468
click at [234, 12] on span "08/19/2025 05:20 PM" at bounding box center [211, 15] width 46 height 8
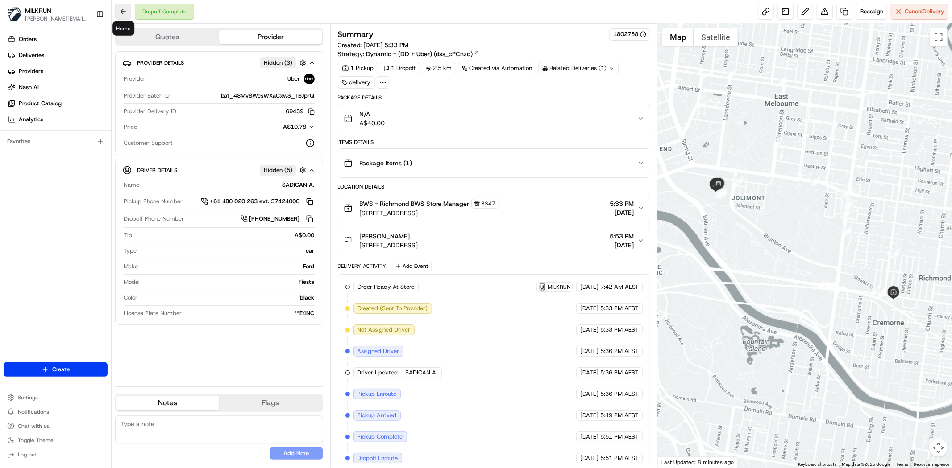
click at [124, 14] on button at bounding box center [123, 12] width 16 height 16
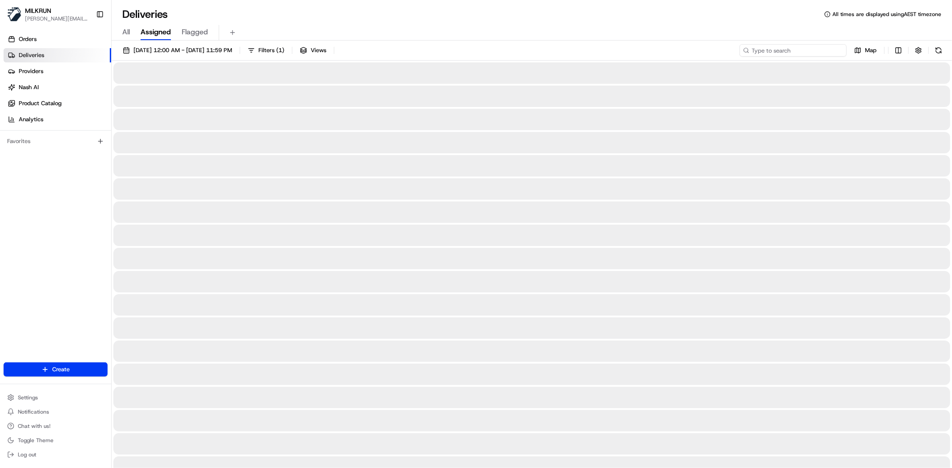
click at [793, 46] on input at bounding box center [792, 50] width 107 height 12
paste input "[PERSON_NAME]"
type input "[PERSON_NAME]"
click at [645, 33] on div "All Assigned Flagged" at bounding box center [532, 33] width 840 height 16
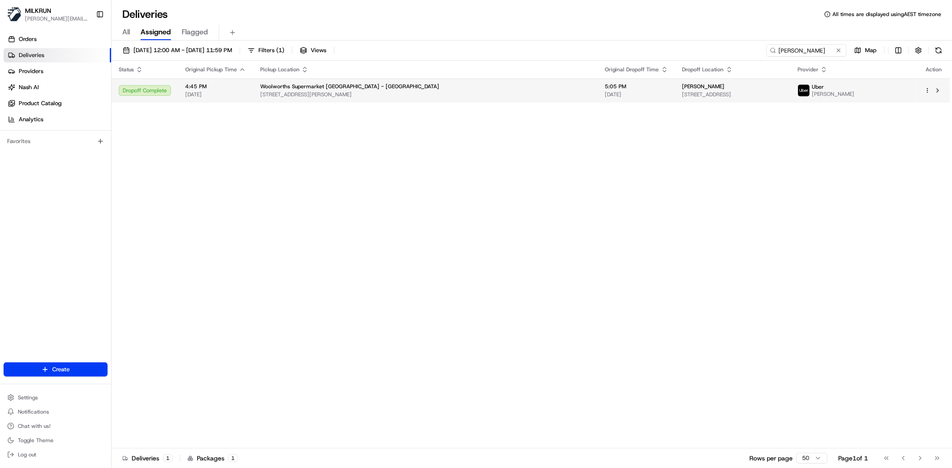
click at [682, 92] on span "6 Pense Place, Papamoa, Bay of Plenty 3118, NZ" at bounding box center [732, 94] width 101 height 7
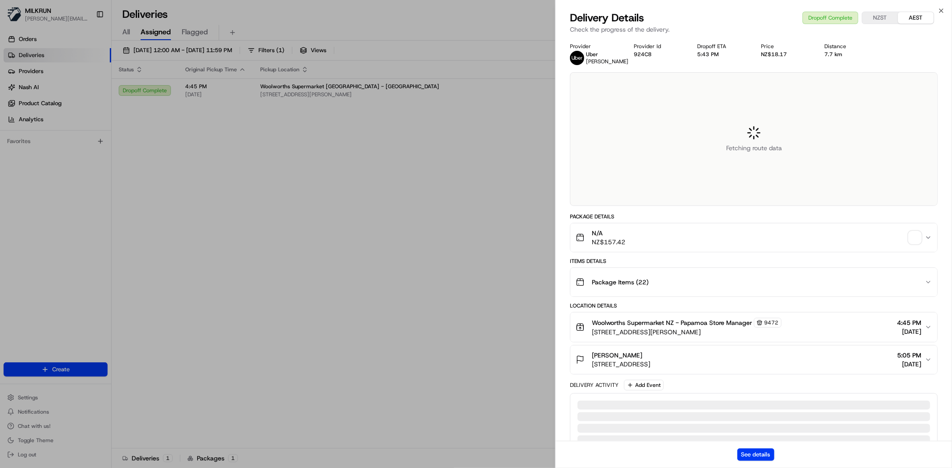
click at [701, 253] on div "N/A NZ$157.42" at bounding box center [754, 237] width 368 height 29
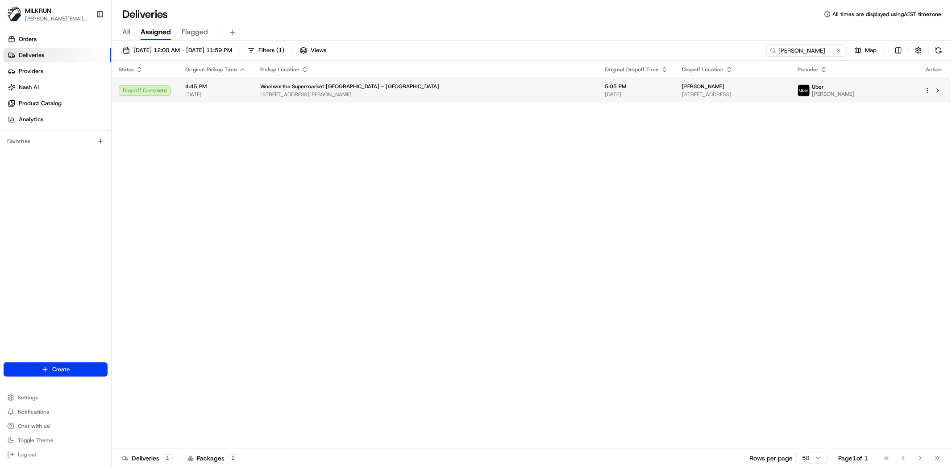
click at [926, 88] on html "MILKRUN toman@woolworths.com.au Toggle Sidebar Orders Deliveries Providers Nash…" at bounding box center [476, 234] width 952 height 468
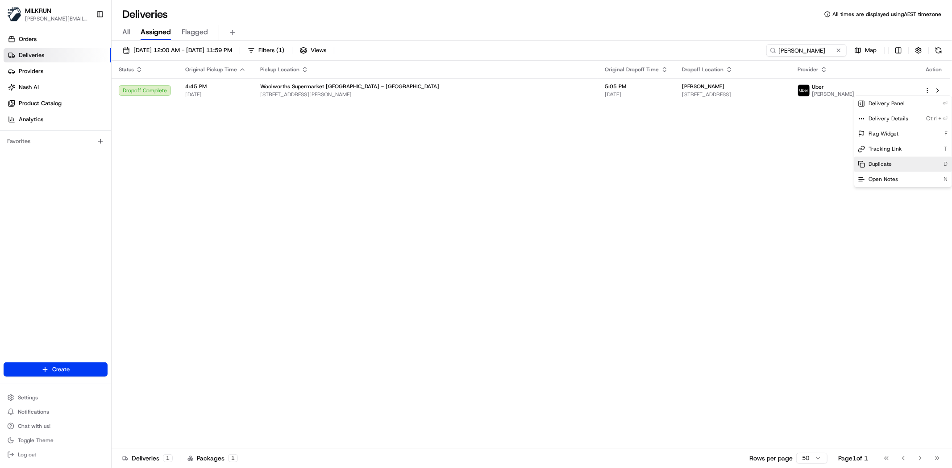
click at [895, 163] on div "Duplicate D" at bounding box center [902, 164] width 97 height 15
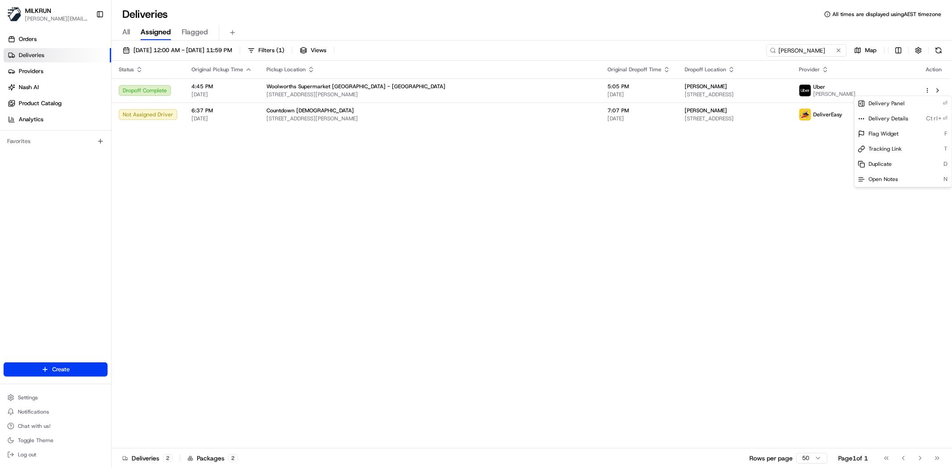
drag, startPoint x: 420, startPoint y: 367, endPoint x: 423, endPoint y: 349, distance: 17.6
click at [421, 358] on html "MILKRUN toman@woolworths.com.au Toggle Sidebar Orders Deliveries Providers Nash…" at bounding box center [476, 234] width 952 height 468
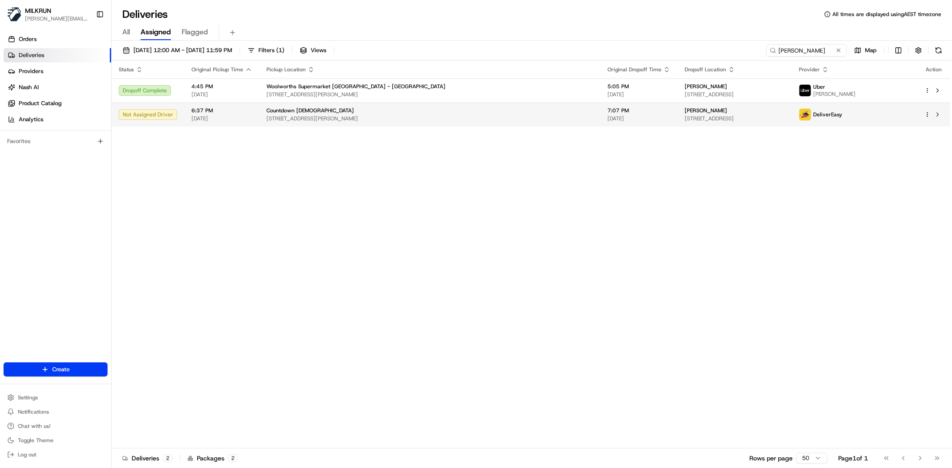
click at [607, 108] on span "7:07 PM" at bounding box center [638, 110] width 63 height 7
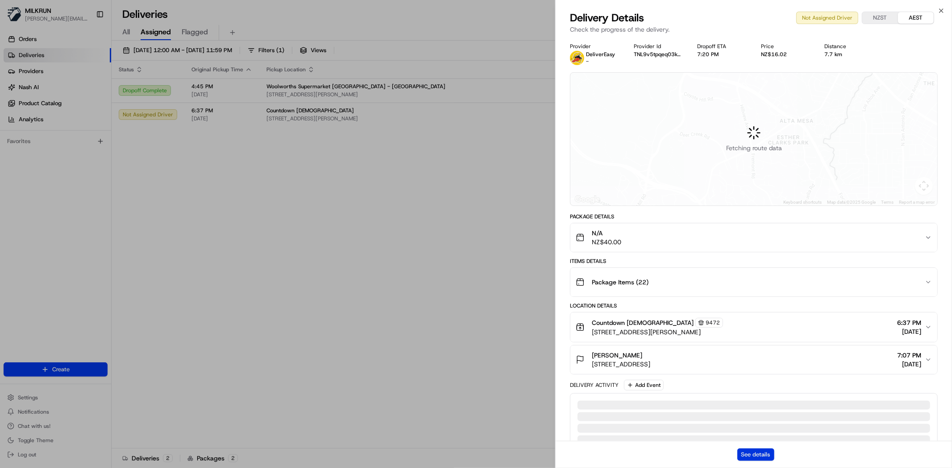
click at [770, 457] on button "See details" at bounding box center [755, 455] width 37 height 12
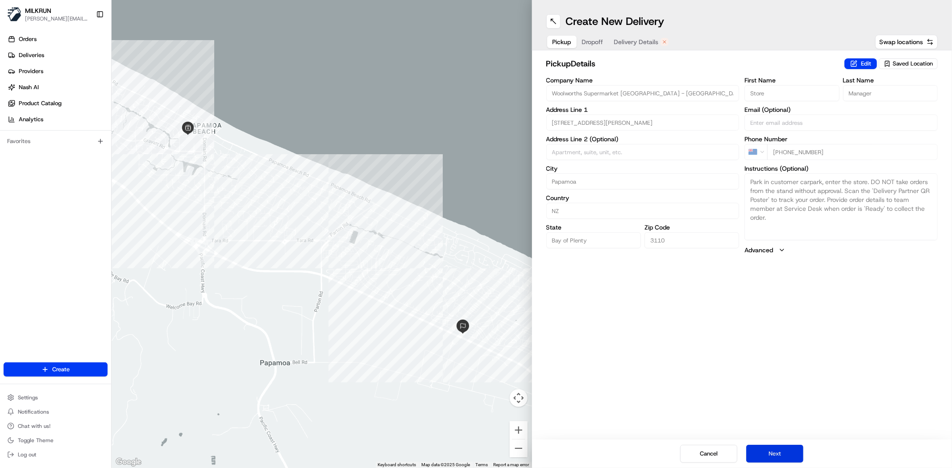
click at [795, 458] on button "Next" at bounding box center [774, 454] width 57 height 18
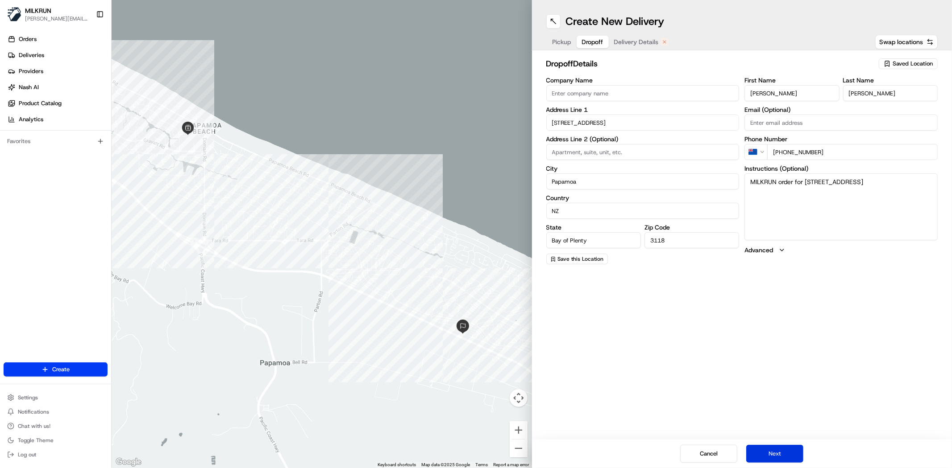
click at [776, 462] on button "Next" at bounding box center [774, 454] width 57 height 18
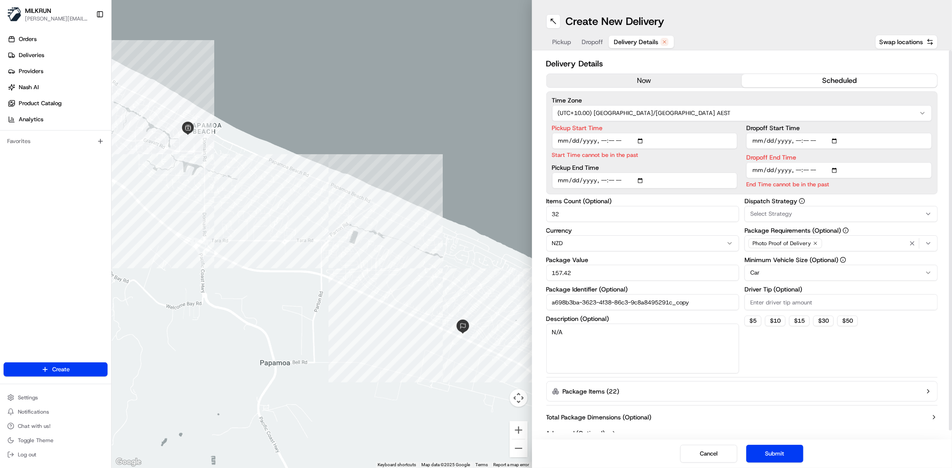
click at [625, 85] on button "now" at bounding box center [644, 80] width 195 height 13
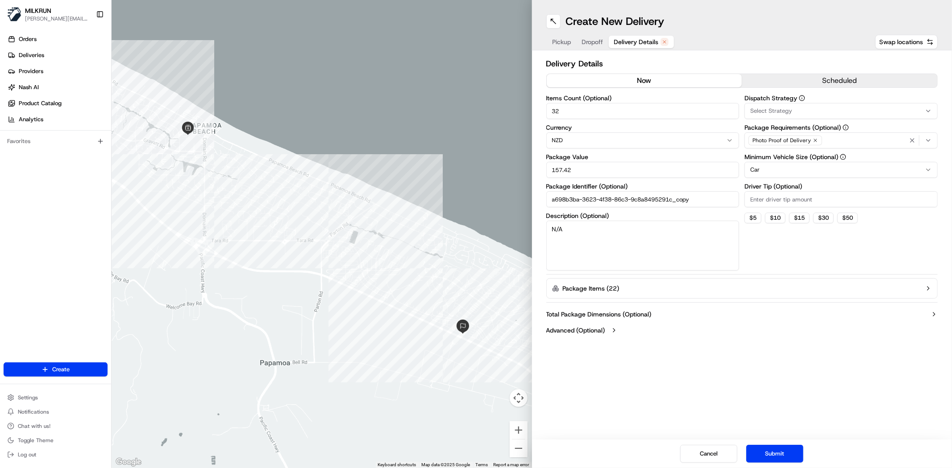
click at [813, 375] on div "Create New Delivery Pickup Dropoff Delivery Details Swap locations Delivery Det…" at bounding box center [742, 234] width 420 height 468
drag, startPoint x: 424, startPoint y: 55, endPoint x: 419, endPoint y: 41, distance: 14.8
click at [419, 41] on div "← Move left → Move right ↑ Move up ↓ Move down + Zoom in - Zoom out Home Jump l…" at bounding box center [532, 234] width 840 height 468
type input "10"
drag, startPoint x: 602, startPoint y: 164, endPoint x: 523, endPoint y: 135, distance: 84.1
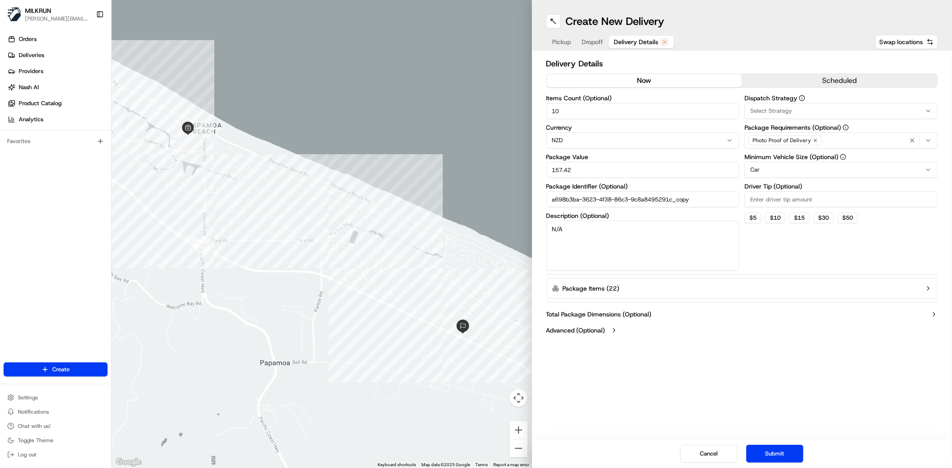
click at [516, 146] on div "← Move left → Move right ↑ Move up ↓ Move down + Zoom in - Zoom out Home Jump l…" at bounding box center [532, 234] width 840 height 468
drag, startPoint x: 750, startPoint y: 403, endPoint x: 752, endPoint y: 392, distance: 11.9
click at [751, 397] on div "Create New Delivery Pickup Dropoff Delivery Details Swap locations Delivery Det…" at bounding box center [742, 234] width 420 height 468
click at [612, 169] on input "40" at bounding box center [642, 170] width 193 height 16
type input "40.00"
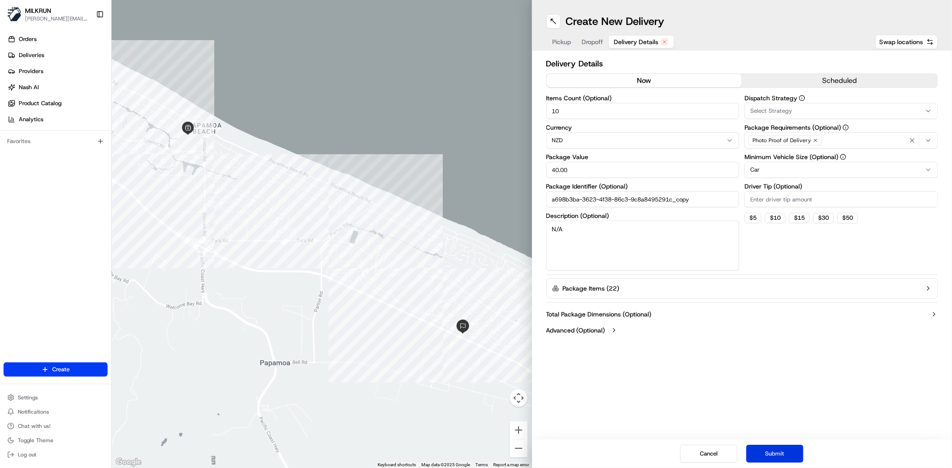
click at [773, 457] on button "Submit" at bounding box center [774, 454] width 57 height 18
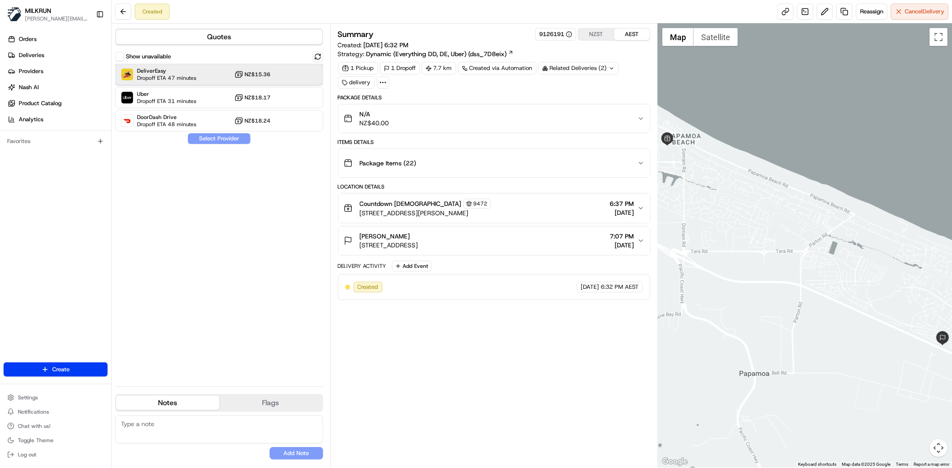
click at [224, 77] on div "DeliverEasy Dropoff ETA 47 minutes NZ$15.36" at bounding box center [219, 74] width 208 height 21
click at [208, 133] on div "Show unavailable DeliverEasy Dropoff ETA 47 minutes NZ$15.36 Uber Dropoff ETA 3…" at bounding box center [219, 215] width 208 height 328
click at [233, 141] on button "Assign Provider" at bounding box center [218, 138] width 63 height 11
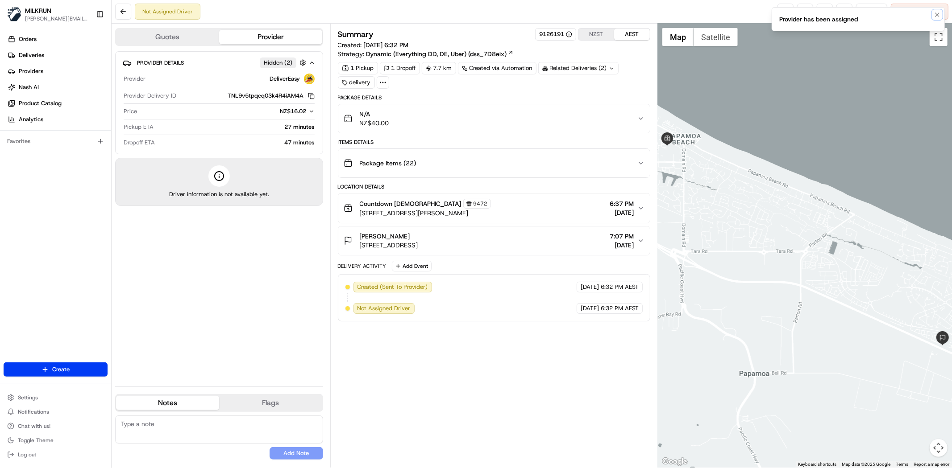
drag, startPoint x: 940, startPoint y: 16, endPoint x: 932, endPoint y: 16, distance: 8.0
click at [939, 16] on icon "Notifications (F8)" at bounding box center [936, 14] width 7 height 7
click at [779, 11] on link at bounding box center [785, 12] width 16 height 16
click at [910, 12] on span "Cancel Delivery" at bounding box center [924, 12] width 40 height 8
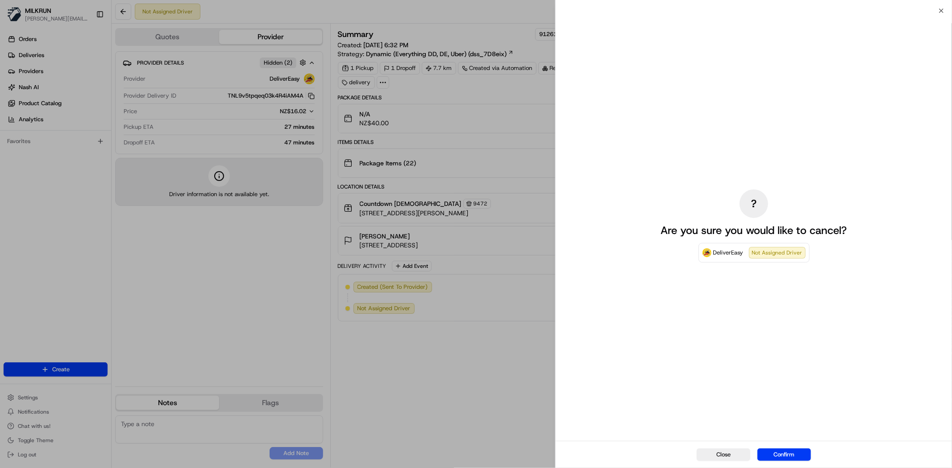
click at [790, 451] on button "Confirm" at bounding box center [784, 455] width 54 height 12
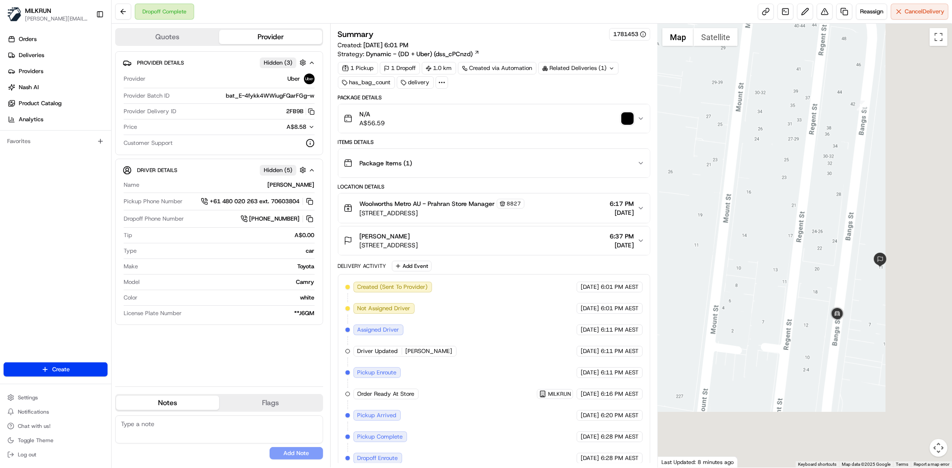
drag, startPoint x: 919, startPoint y: 377, endPoint x: 774, endPoint y: 249, distance: 194.1
click at [774, 249] on div at bounding box center [805, 246] width 294 height 444
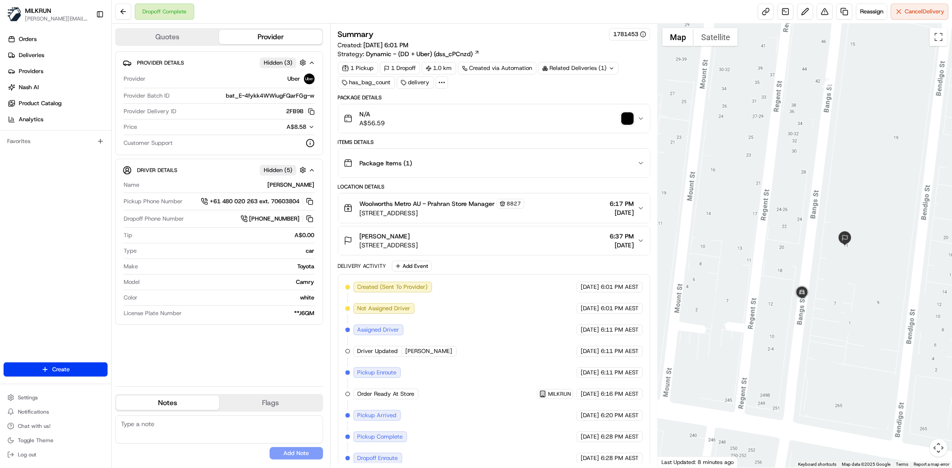
drag, startPoint x: 797, startPoint y: 203, endPoint x: 744, endPoint y: 215, distance: 54.0
click at [743, 211] on div at bounding box center [805, 246] width 294 height 444
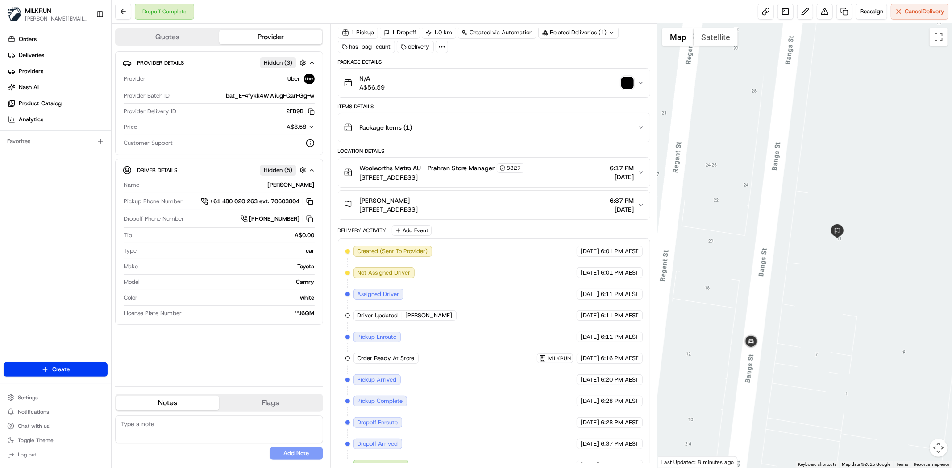
scroll to position [53, 0]
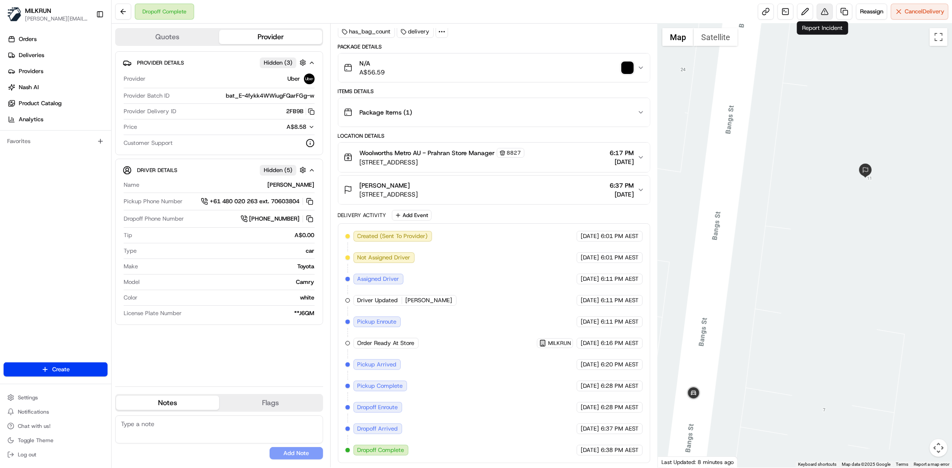
click at [821, 9] on button at bounding box center [824, 12] width 16 height 16
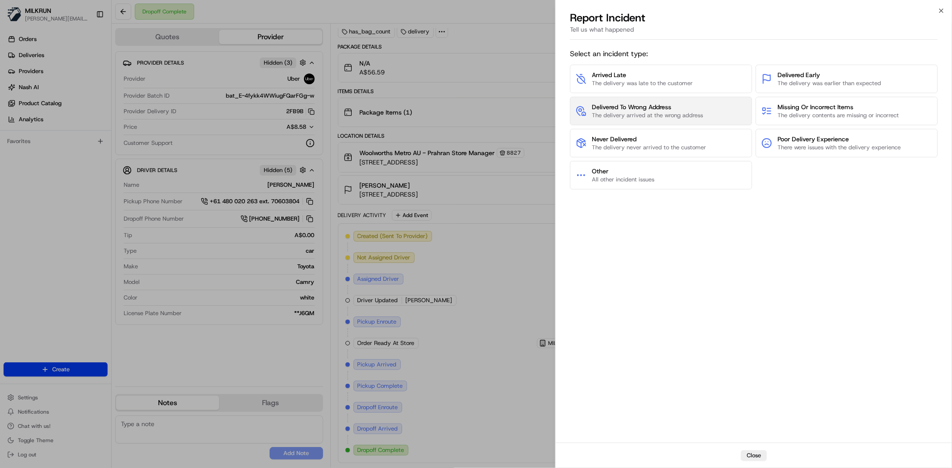
click at [647, 109] on span "Delivered To Wrong Address" at bounding box center [647, 107] width 111 height 9
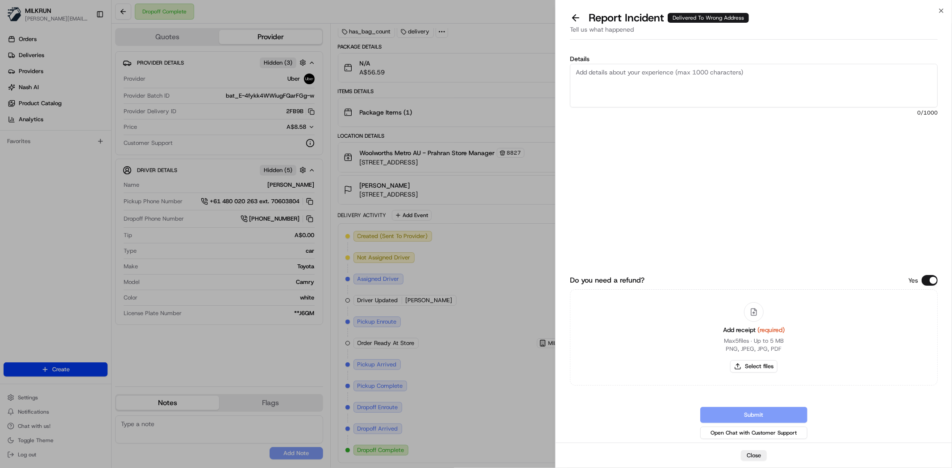
click at [666, 86] on textarea "Details" at bounding box center [754, 86] width 368 height 44
type textarea "Order delivered to wrong address. Customer did not receive the order."
click at [755, 368] on button "Select files" at bounding box center [753, 367] width 47 height 12
type input "C:\fakepath\Casssidy invocie.png"
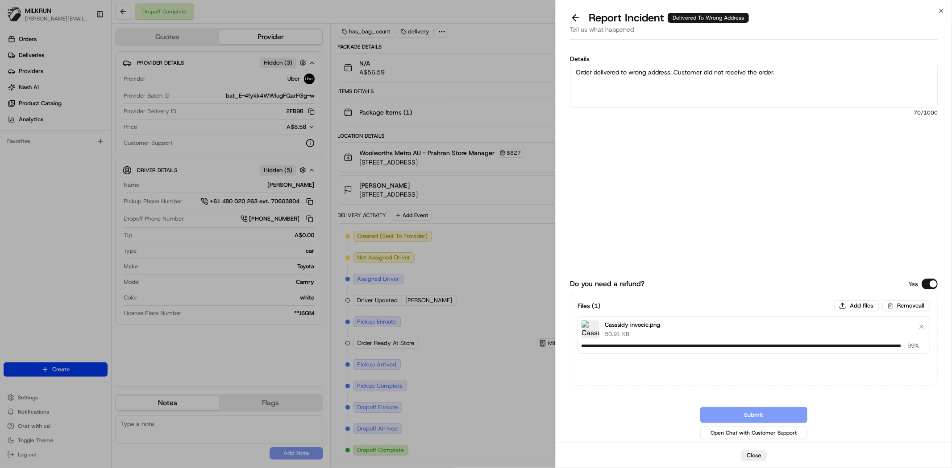
click at [802, 78] on textarea "Order delivered to wrong address. Customer did not receive the order." at bounding box center [754, 86] width 368 height 44
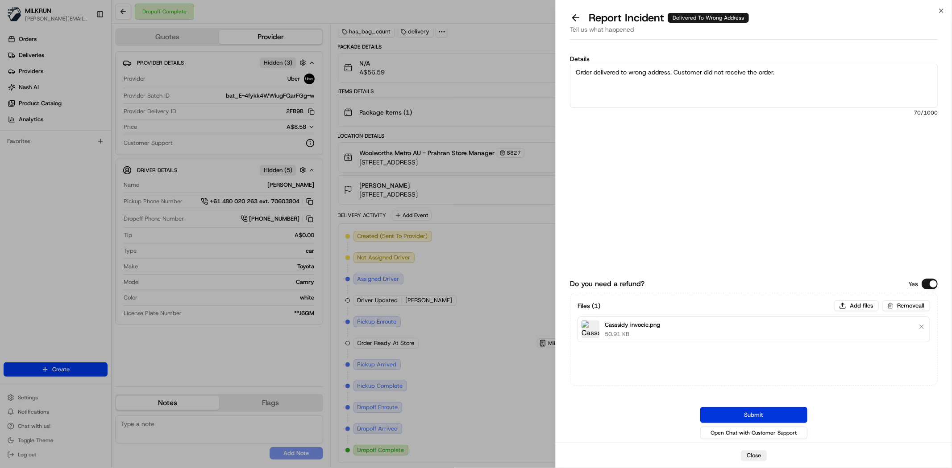
click at [725, 413] on button "Submit" at bounding box center [753, 415] width 107 height 16
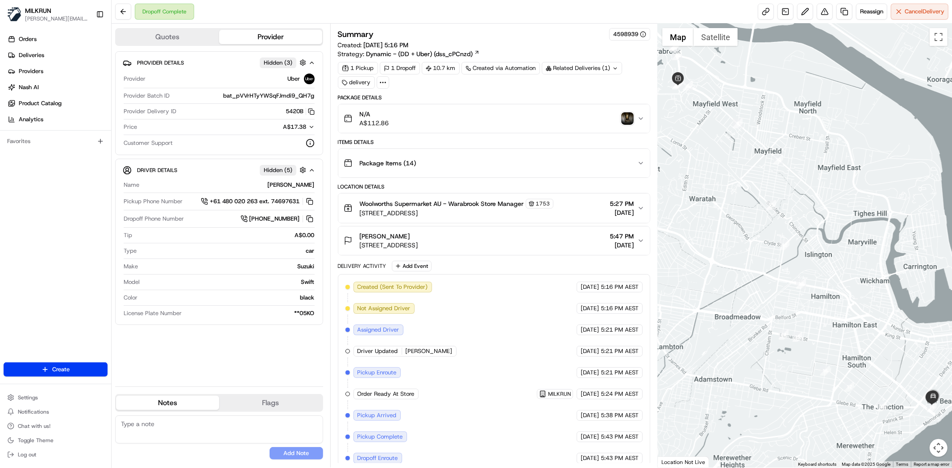
drag, startPoint x: 915, startPoint y: 333, endPoint x: 857, endPoint y: 303, distance: 64.9
click at [858, 303] on div at bounding box center [805, 246] width 294 height 444
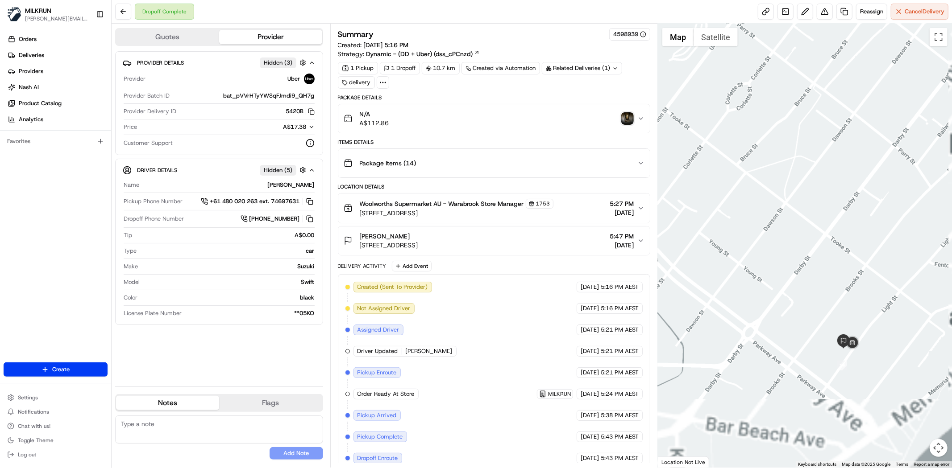
drag, startPoint x: 884, startPoint y: 320, endPoint x: 866, endPoint y: 262, distance: 60.8
click at [866, 262] on div at bounding box center [805, 246] width 294 height 444
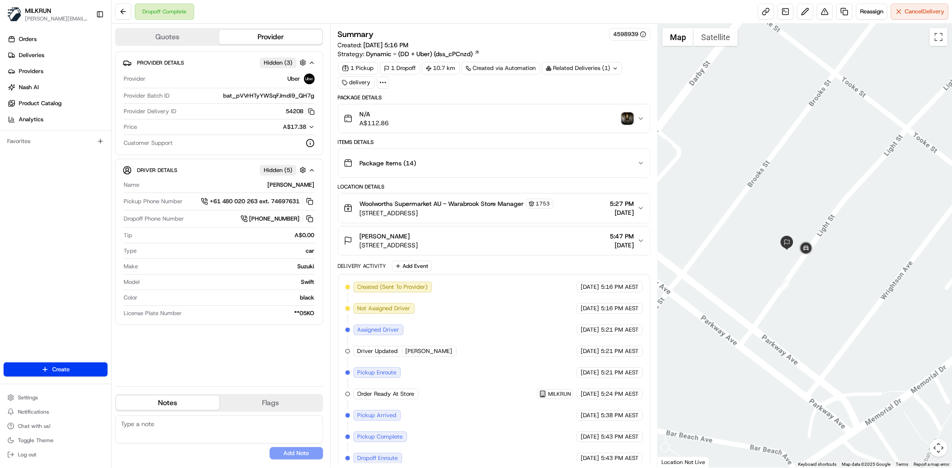
click at [624, 115] on img "button" at bounding box center [627, 118] width 12 height 12
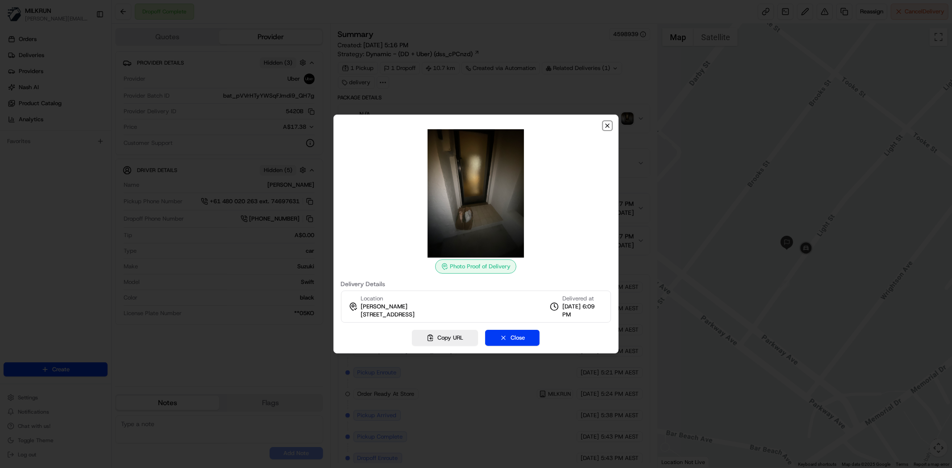
click at [605, 124] on icon "button" at bounding box center [607, 125] width 7 height 7
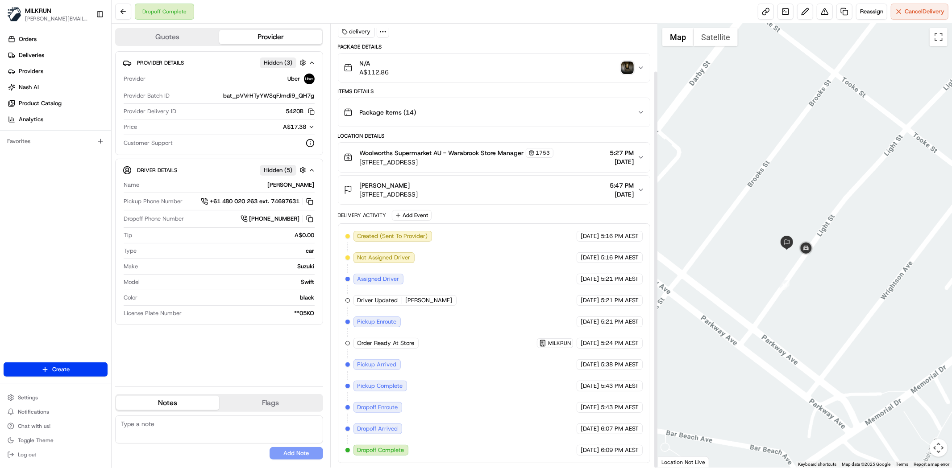
scroll to position [53, 0]
click at [632, 68] on img "button" at bounding box center [627, 68] width 12 height 12
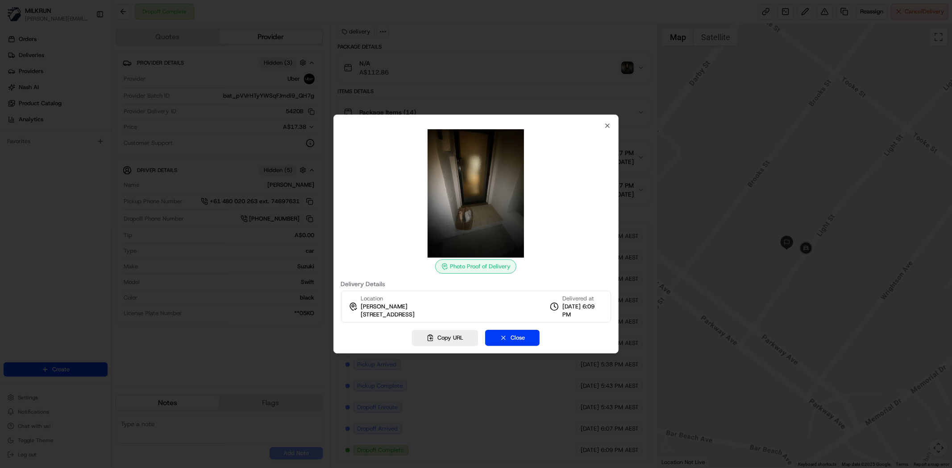
click at [612, 131] on div "Photo Proof of Delivery Delivery Details Location [PERSON_NAME] [STREET_ADDRESS…" at bounding box center [476, 234] width 286 height 239
click at [609, 125] on icon "button" at bounding box center [607, 125] width 7 height 7
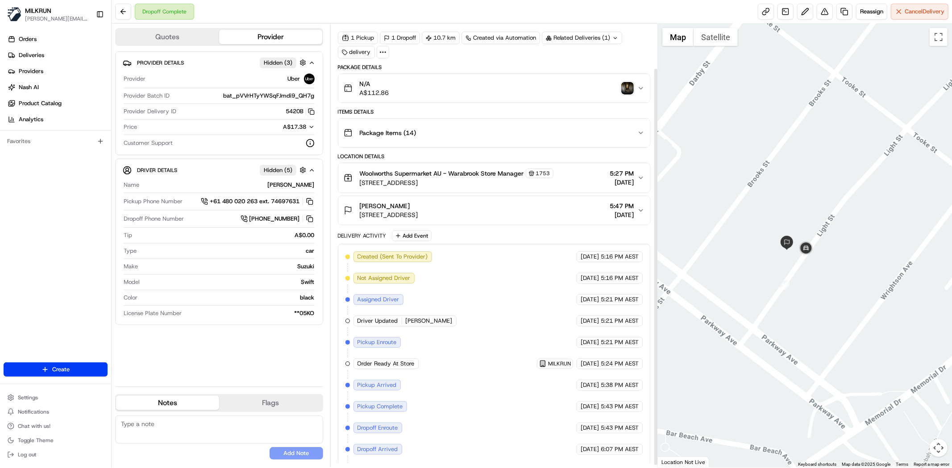
scroll to position [0, 0]
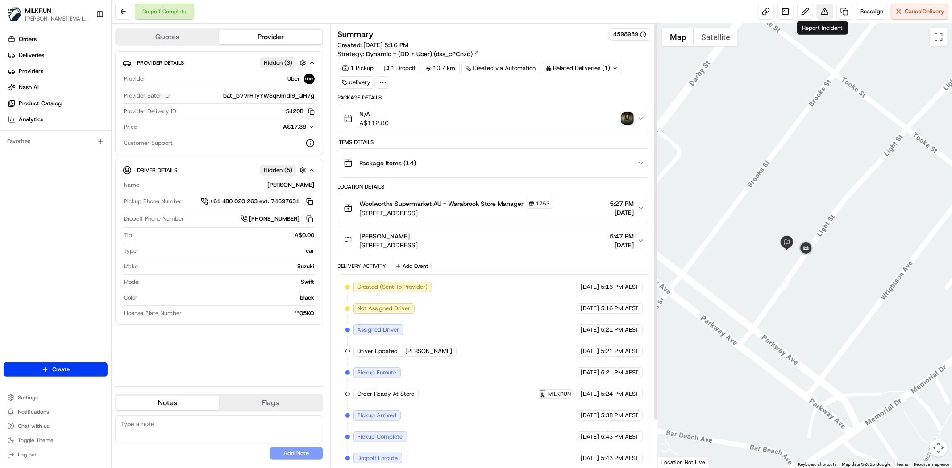
click at [824, 15] on button at bounding box center [824, 12] width 16 height 16
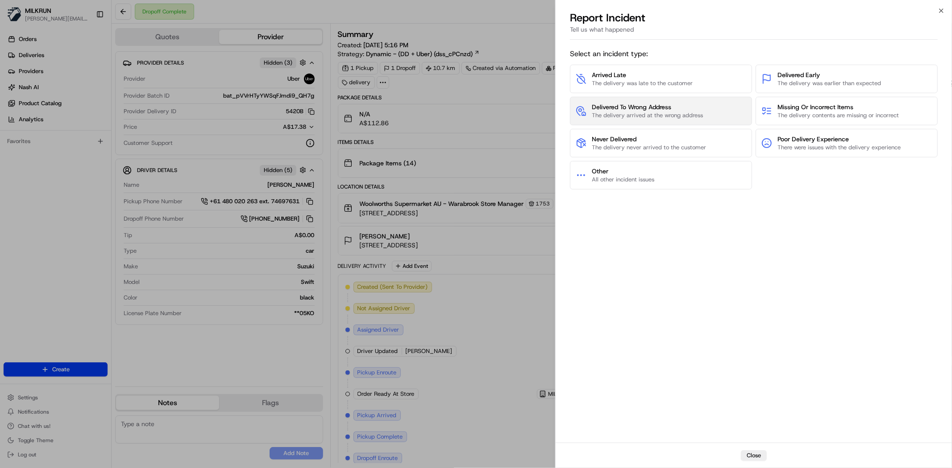
click at [593, 113] on span "The delivery arrived at the wrong address" at bounding box center [647, 116] width 111 height 8
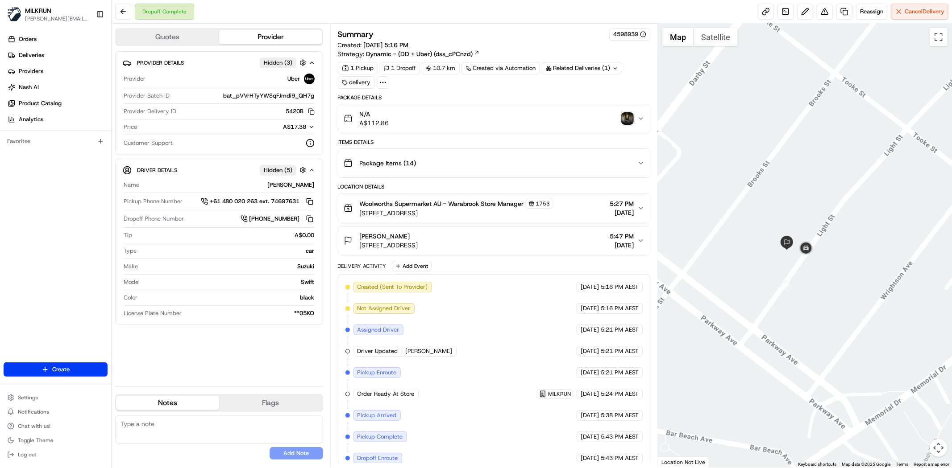
click at [482, 112] on div "N/A A$112.86" at bounding box center [491, 119] width 294 height 18
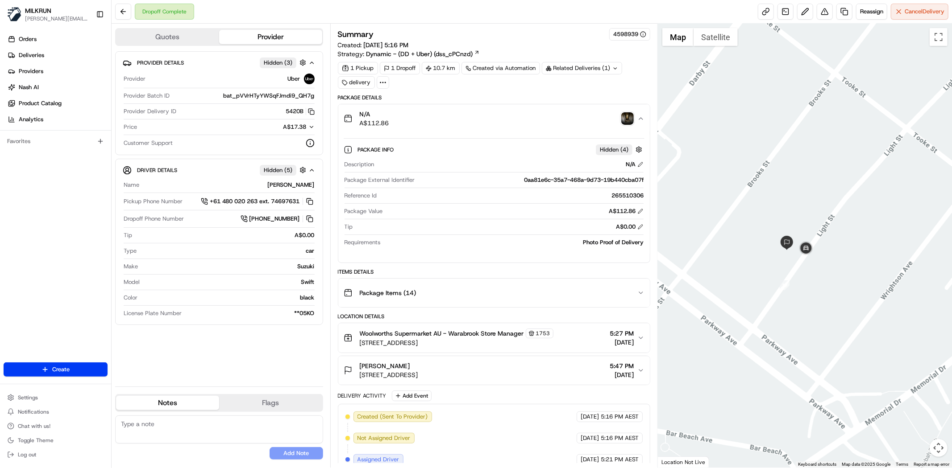
click at [385, 90] on div "Summary 4598939 Created: 19/08/2025 5:16 PM Strategy: Dynamic - (DD + Uber) (ds…" at bounding box center [494, 336] width 312 height 616
click at [384, 82] on icon at bounding box center [383, 83] width 8 height 8
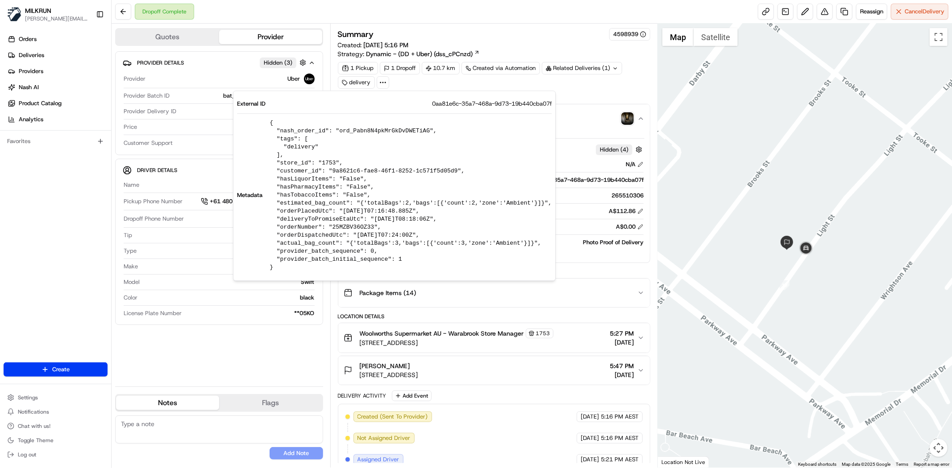
click at [384, 82] on icon at bounding box center [383, 83] width 8 height 8
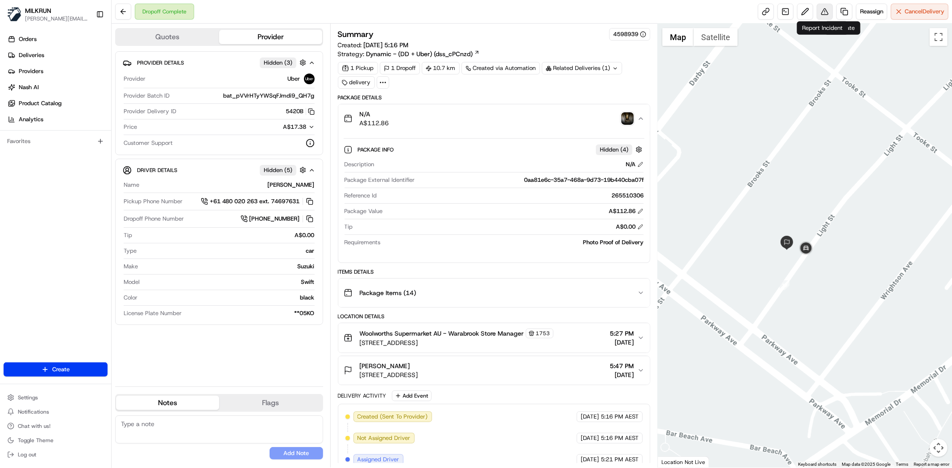
click at [819, 13] on button at bounding box center [824, 12] width 16 height 16
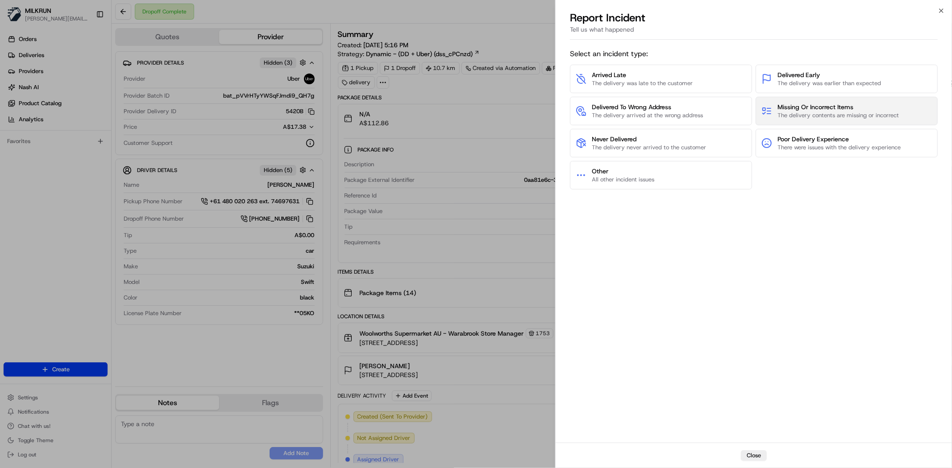
click at [848, 108] on span "Missing Or Incorrect Items" at bounding box center [837, 107] width 121 height 9
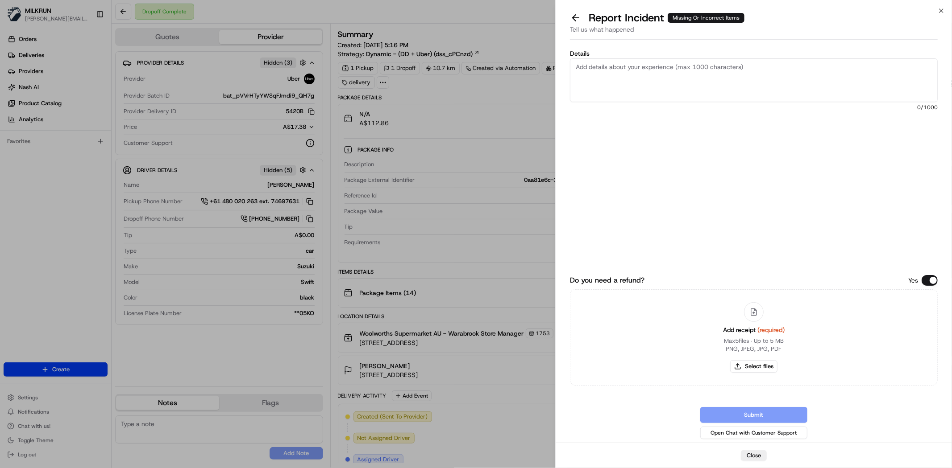
click at [652, 63] on textarea "Details" at bounding box center [754, 80] width 368 height 44
click at [623, 87] on textarea "Customer was missing a bag of items from their delivery. Store confirmed they w…" at bounding box center [754, 80] width 368 height 44
paste textarea "*Table Of Plenty Mini Rice Cakes Dark Choc Topped Family Pack 200g $11.55 x1 $1…"
drag, startPoint x: 714, startPoint y: 99, endPoint x: 717, endPoint y: 95, distance: 4.8
click at [714, 99] on textarea "Customer was missing a bag of items from their delivery. Store confirmed they w…" at bounding box center [754, 80] width 368 height 44
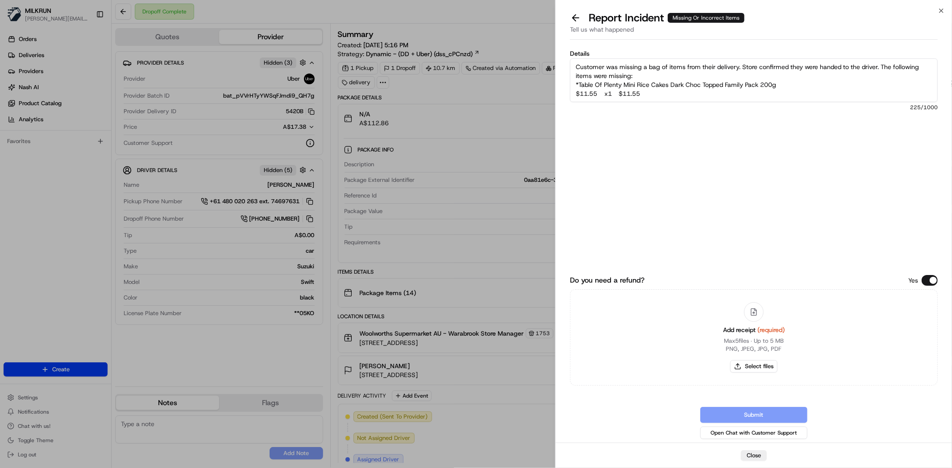
paste textarea "*Twinings Earl Grey Tea Bags 100 Pack $14.85 x1 $14.85 Arnott's Tim Tam Double …"
click at [642, 95] on textarea "Customer was missing a bag of items from their delivery. Store confirmed they w…" at bounding box center [754, 80] width 368 height 44
paste textarea "*Woolworths Stonebaked Turkish Pide Loaf 400g $2.90 x1 $2.90"
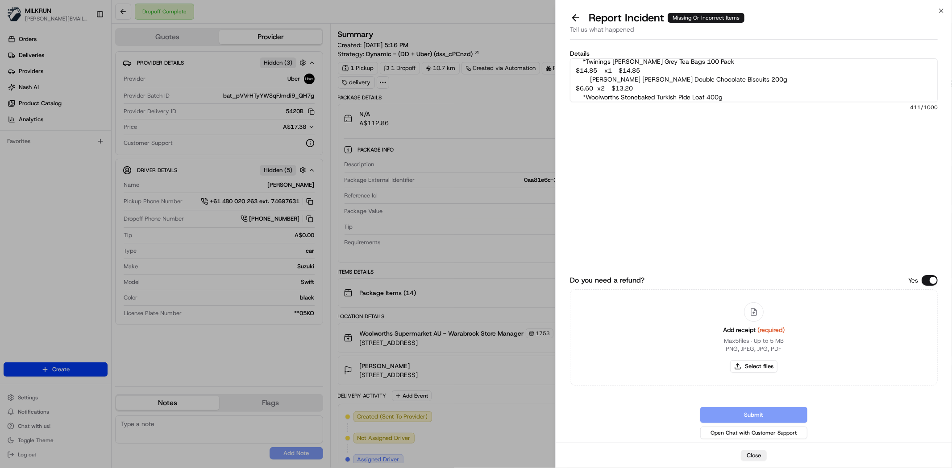
scroll to position [50, 0]
type textarea "Customer was missing a bag of items from their delivery. Store confirmed they w…"
click at [754, 362] on button "Select files" at bounding box center [753, 367] width 47 height 12
type input "C:\fakepath\abby invoice 1.png"
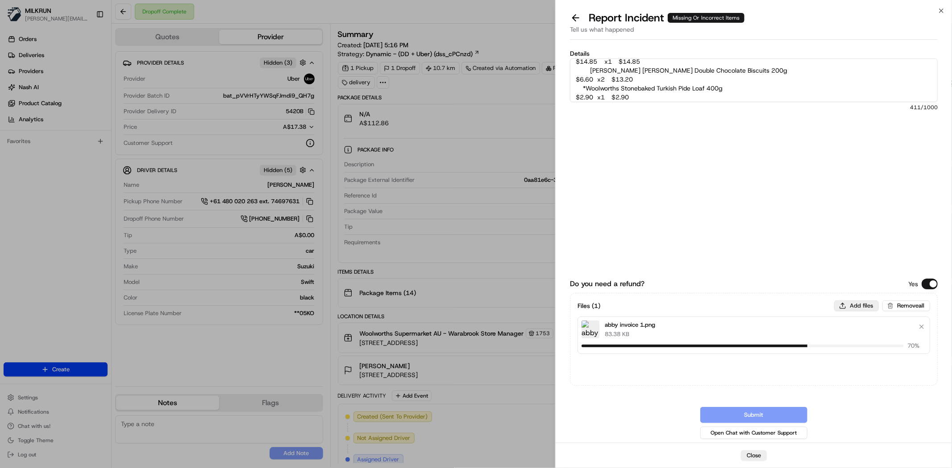
click at [855, 301] on button "Add files" at bounding box center [856, 306] width 45 height 11
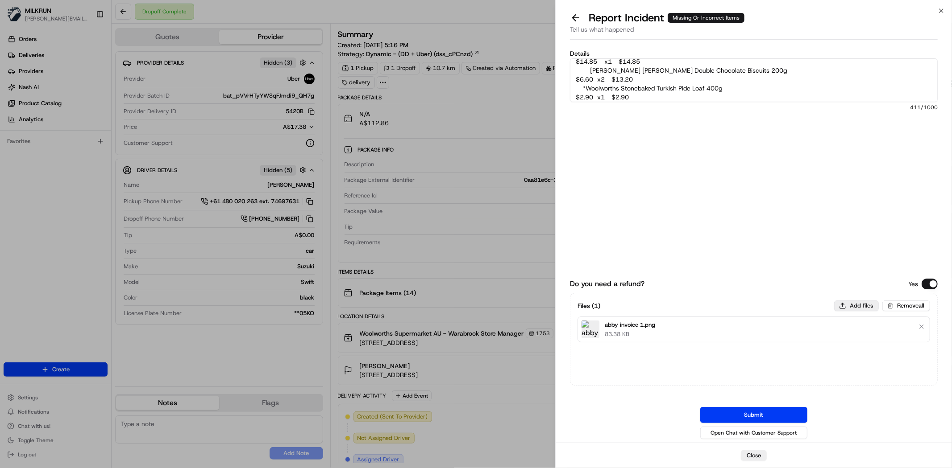
type input "C:\fakepath\abby invoice 2.png"
click at [853, 95] on textarea "Customer was missing a bag of items from their delivery. Store confirmed they w…" at bounding box center [754, 80] width 368 height 44
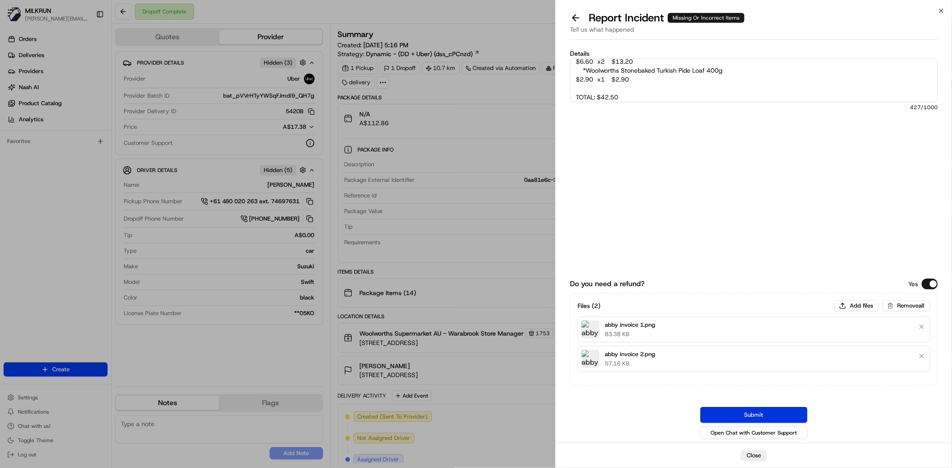
type textarea "Customer was missing a bag of items from their delivery. Store confirmed they w…"
click at [760, 408] on button "Submit" at bounding box center [753, 415] width 107 height 16
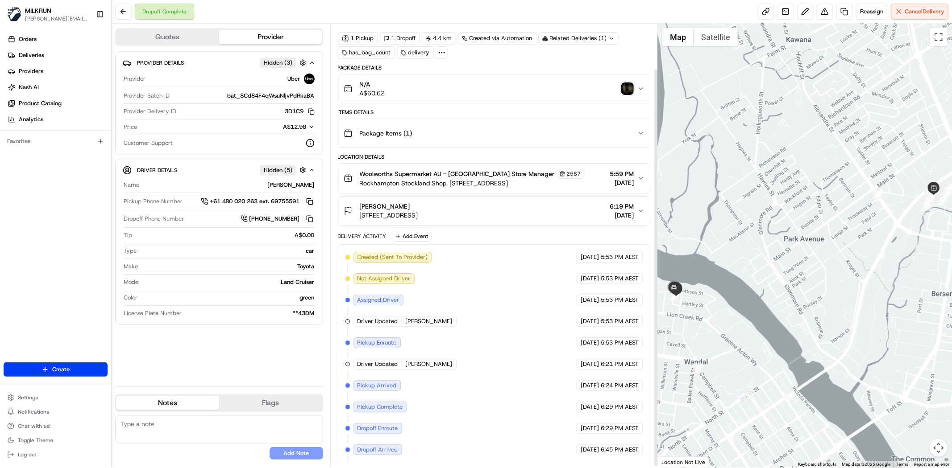
scroll to position [53, 0]
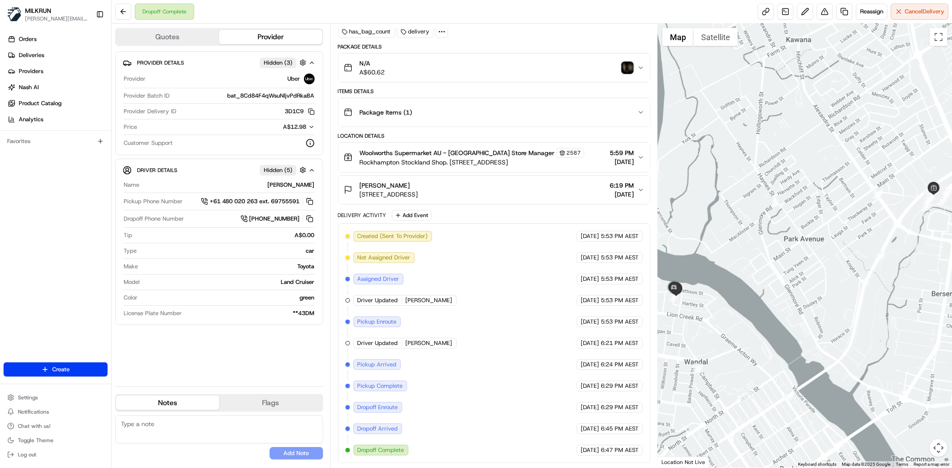
click at [621, 69] on div "button" at bounding box center [627, 68] width 12 height 12
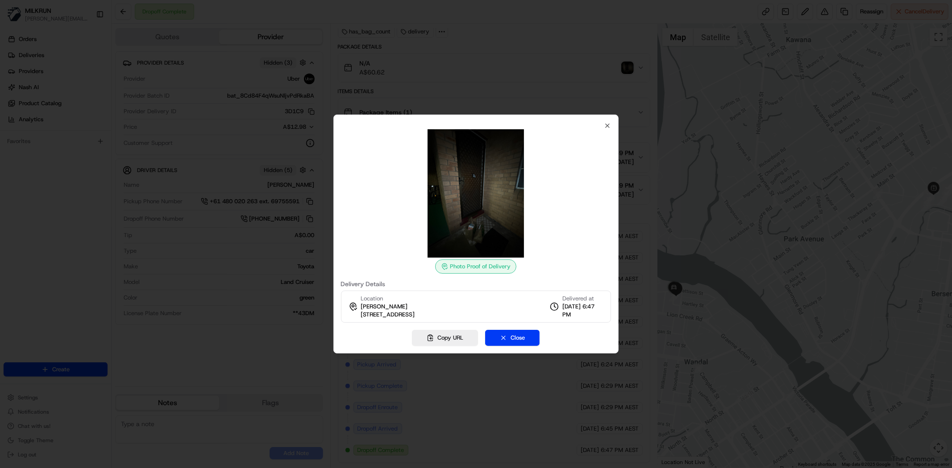
click at [483, 210] on img at bounding box center [475, 193] width 128 height 128
drag, startPoint x: 603, startPoint y: 127, endPoint x: 599, endPoint y: 118, distance: 9.8
click at [603, 127] on div "Photo Proof of Delivery Delivery Details Location [PERSON_NAME] [STREET_ADDRESS…" at bounding box center [476, 222] width 270 height 201
drag, startPoint x: 605, startPoint y: 126, endPoint x: 593, endPoint y: 131, distance: 13.0
click at [607, 126] on icon "button" at bounding box center [607, 125] width 7 height 7
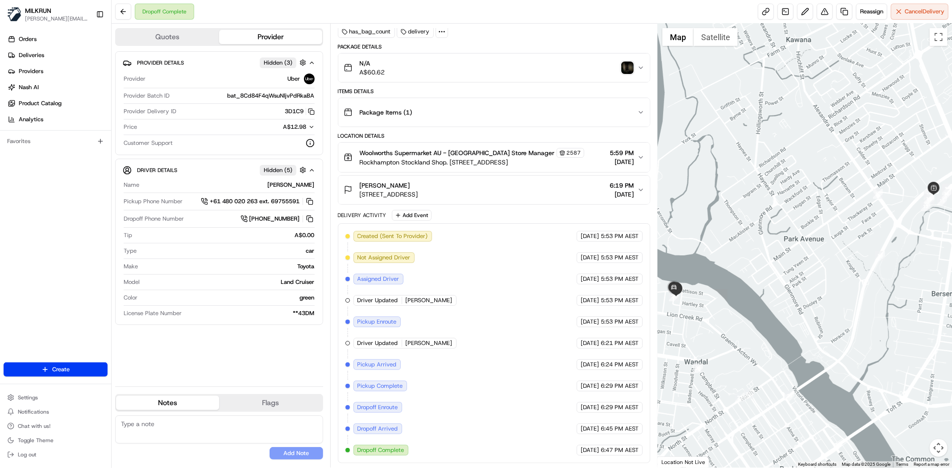
click at [393, 108] on span "Package Items ( 1 )" at bounding box center [386, 112] width 53 height 9
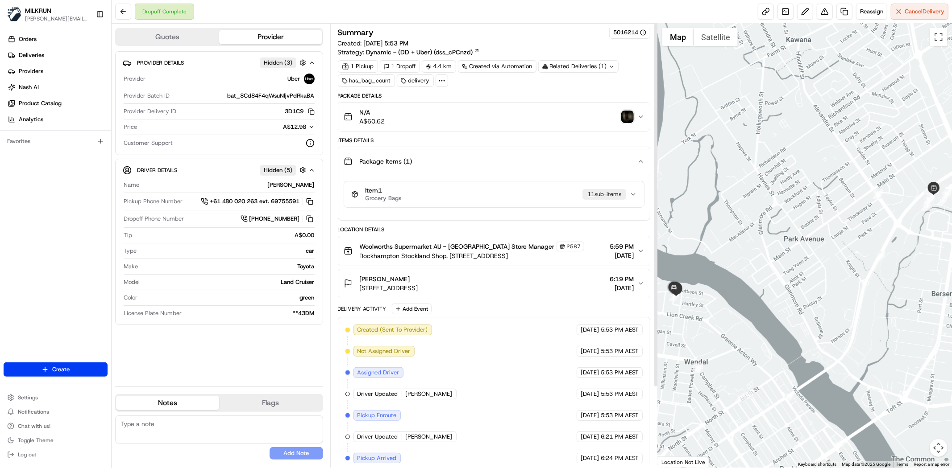
scroll to position [0, 0]
